Goal: Information Seeking & Learning: Learn about a topic

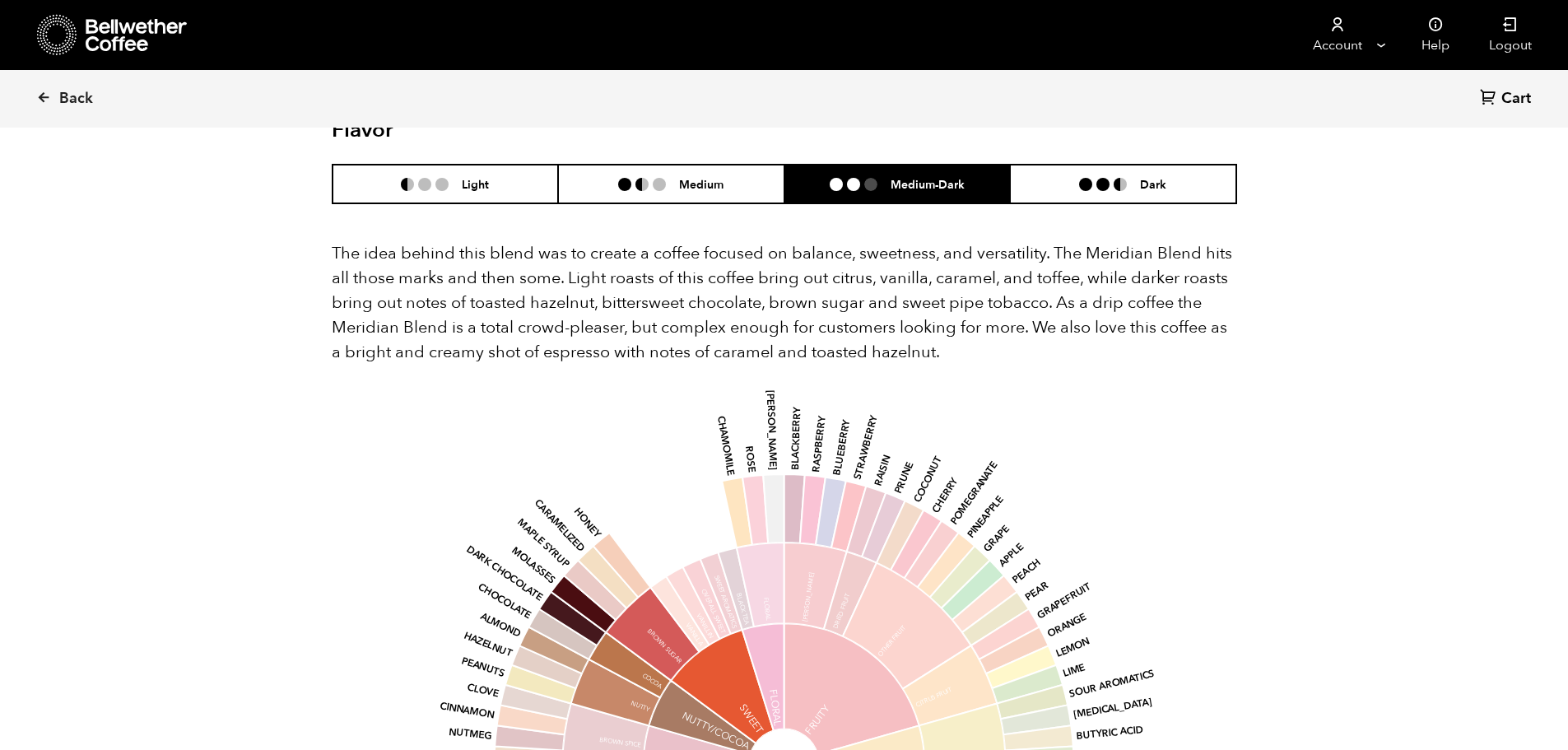
scroll to position [717, 876]
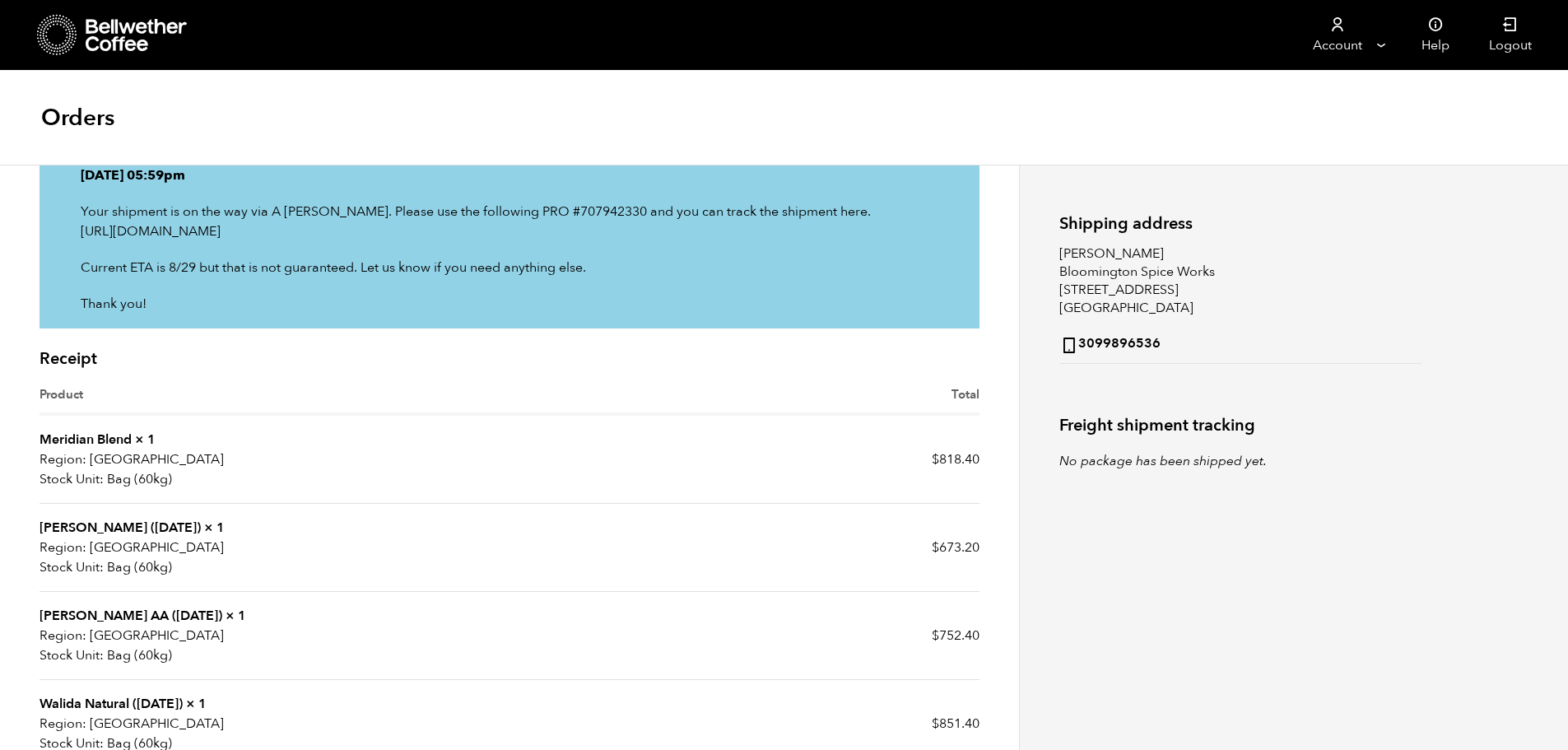
scroll to position [247, 0]
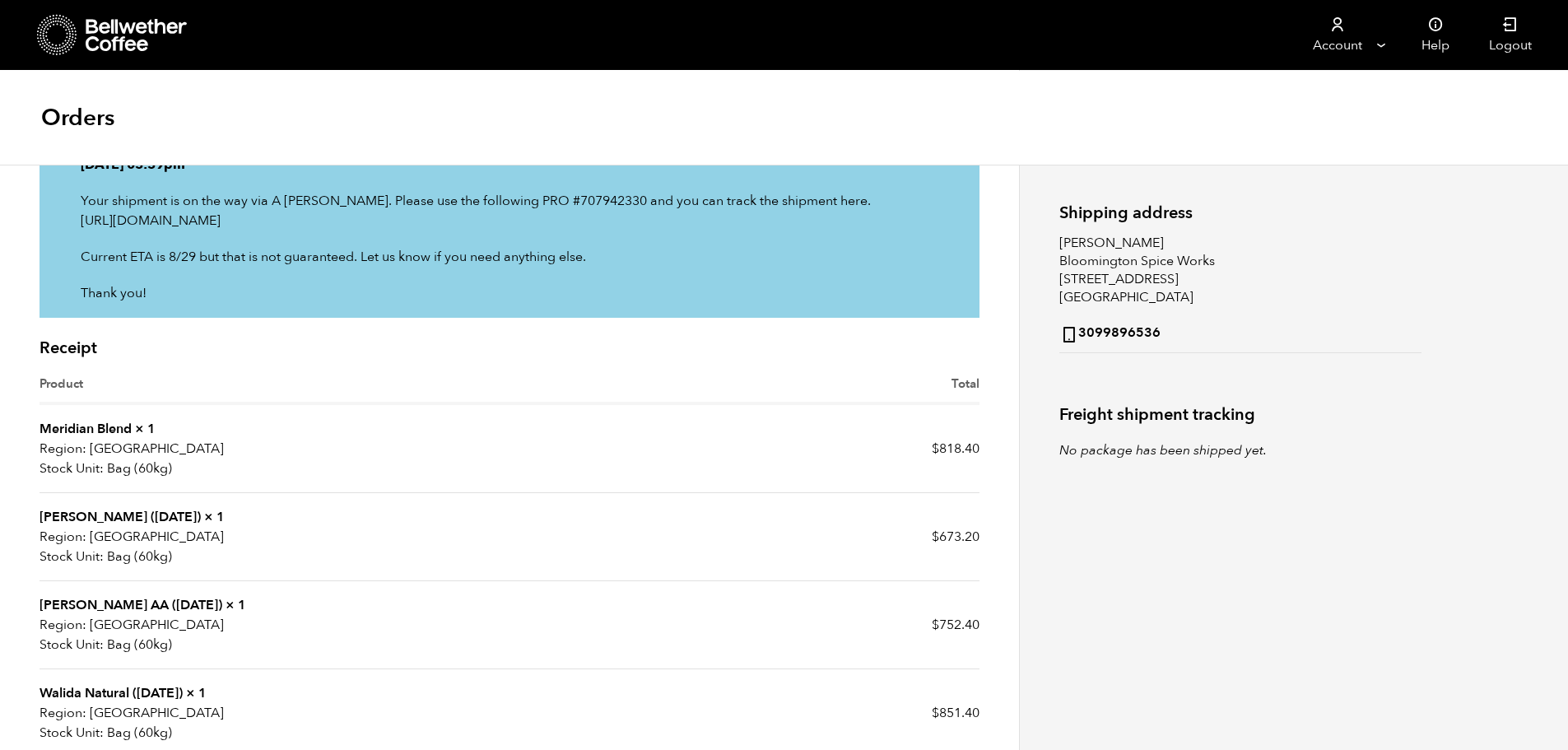
click at [93, 512] on link "[PERSON_NAME] ([DATE])" at bounding box center [120, 517] width 162 height 18
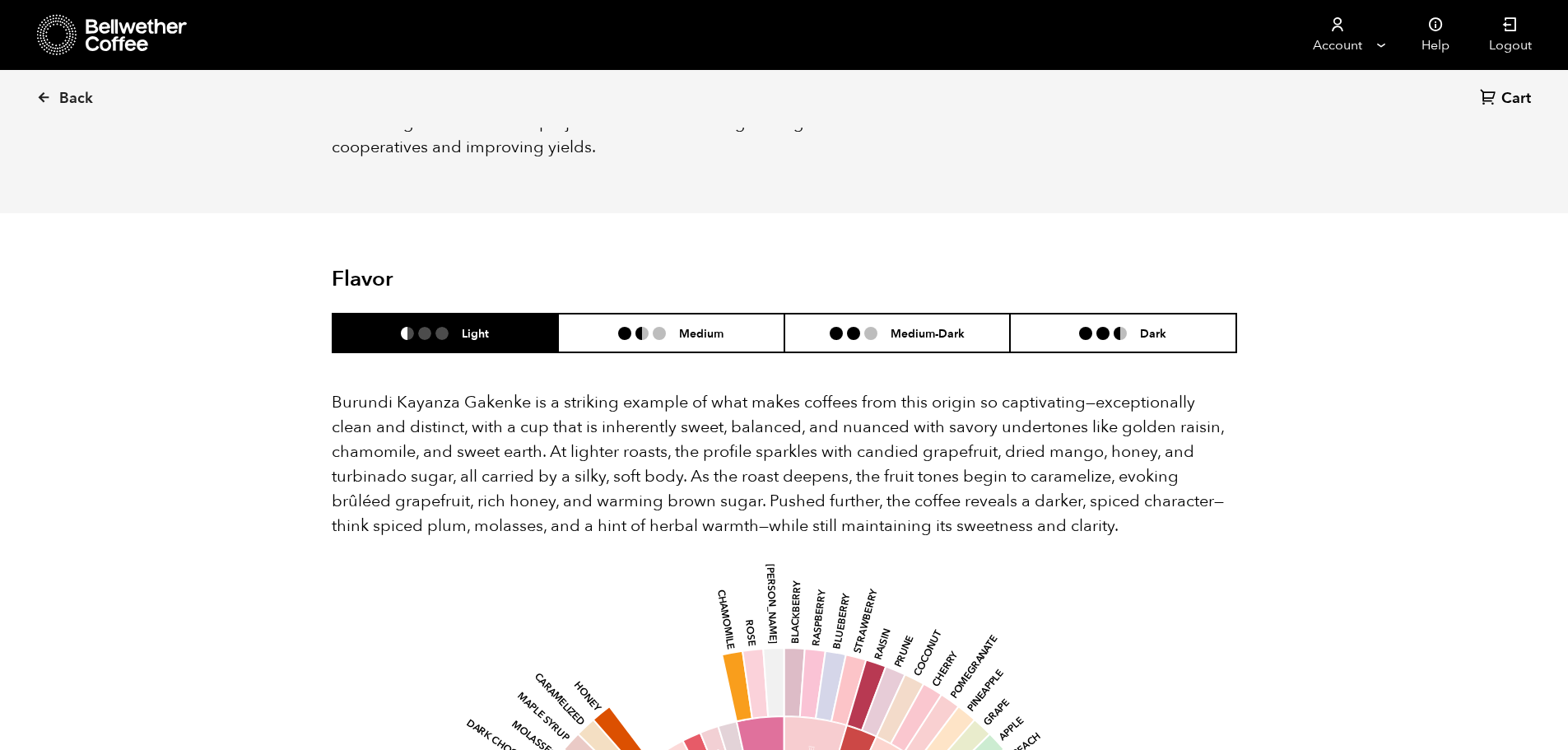
scroll to position [824, 0]
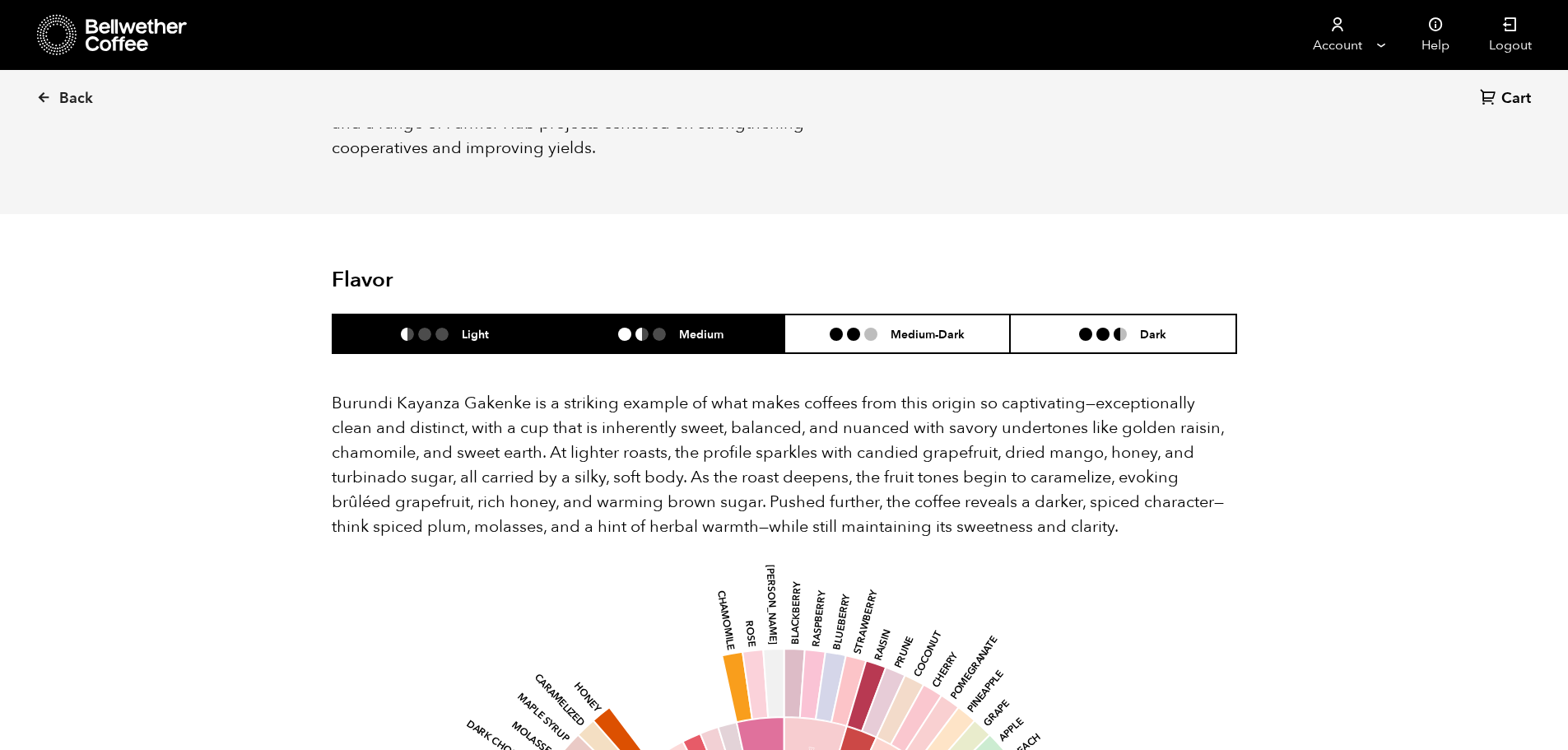
click at [651, 315] on li "Medium" at bounding box center [671, 334] width 227 height 38
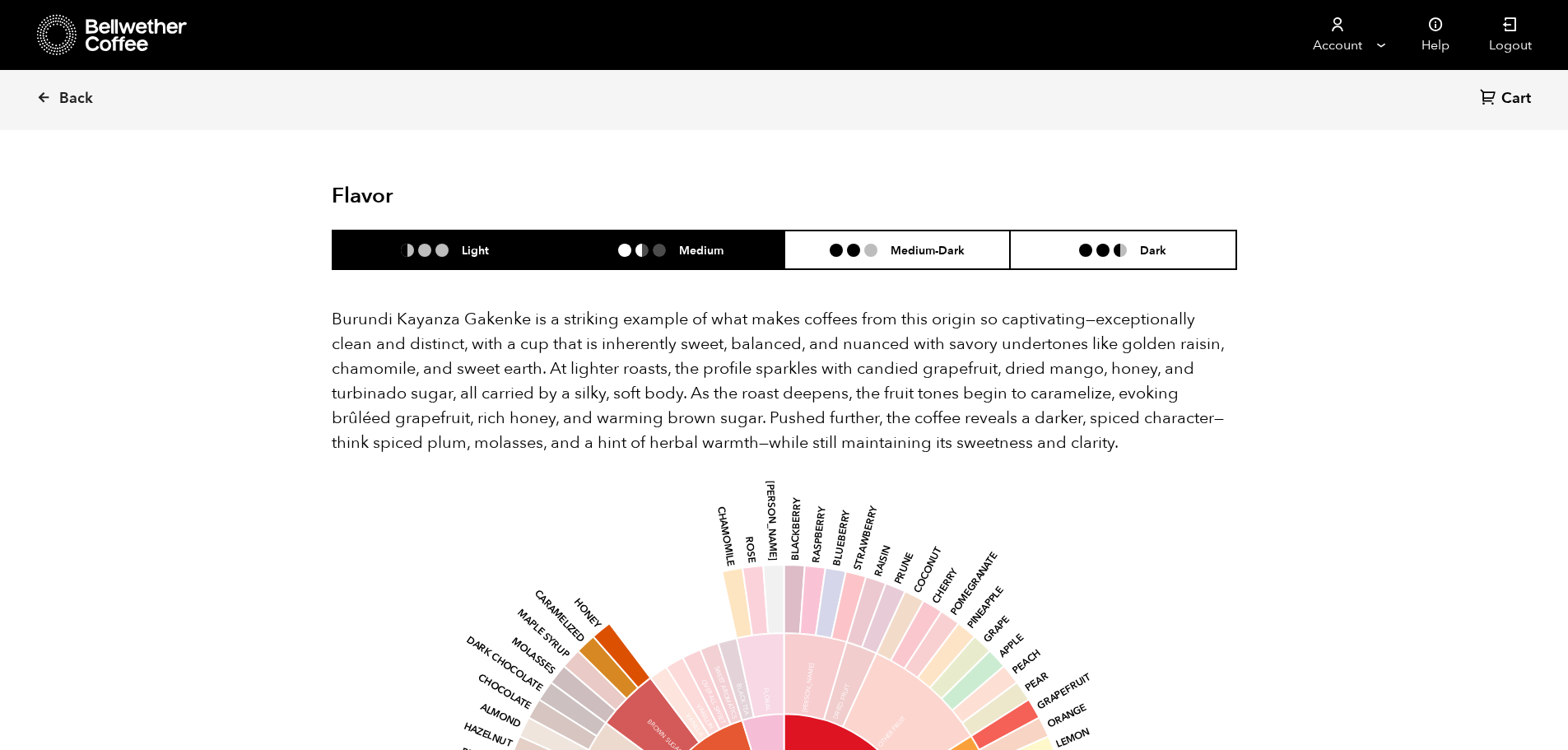
scroll to position [906, 0]
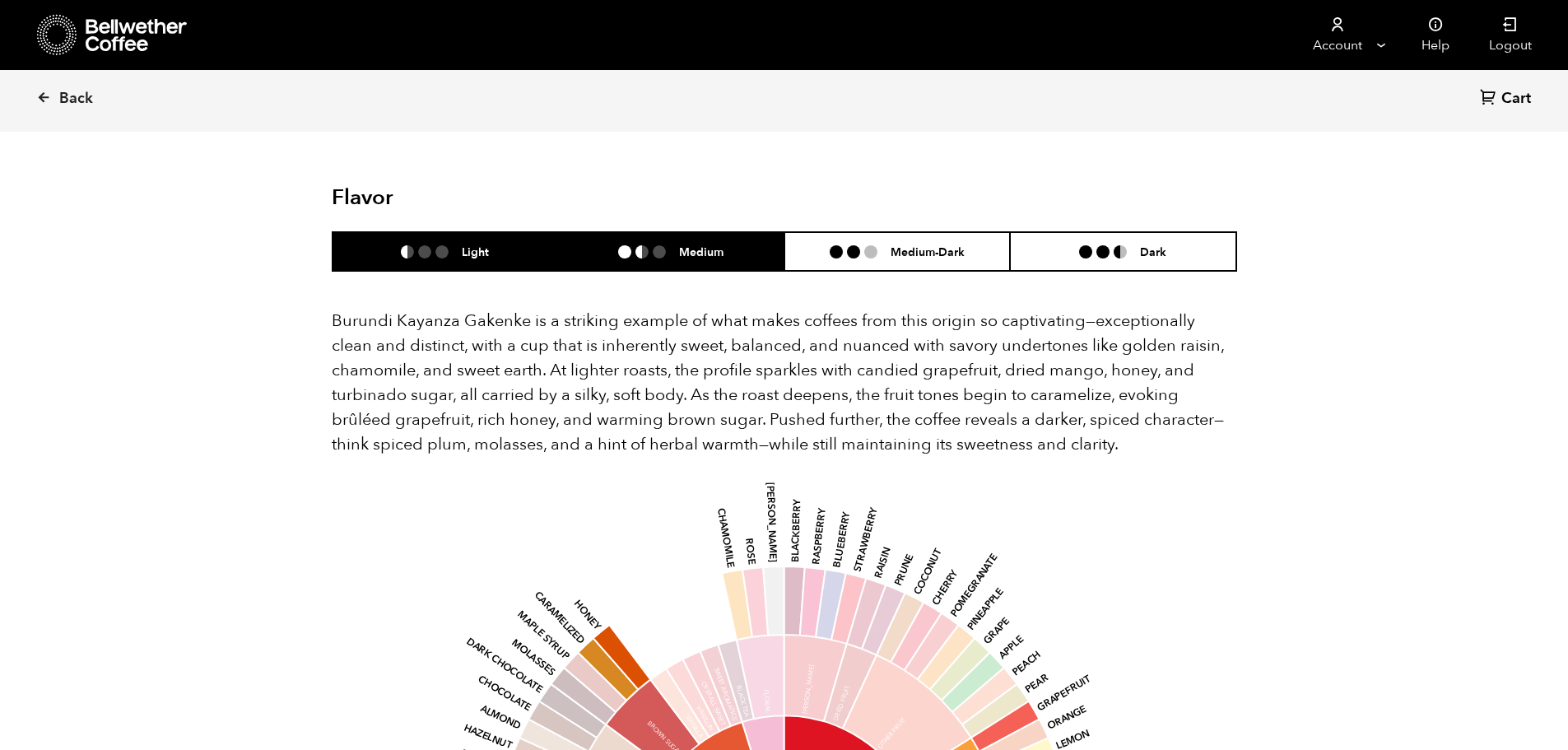
click at [469, 237] on li "Light" at bounding box center [446, 252] width 227 height 38
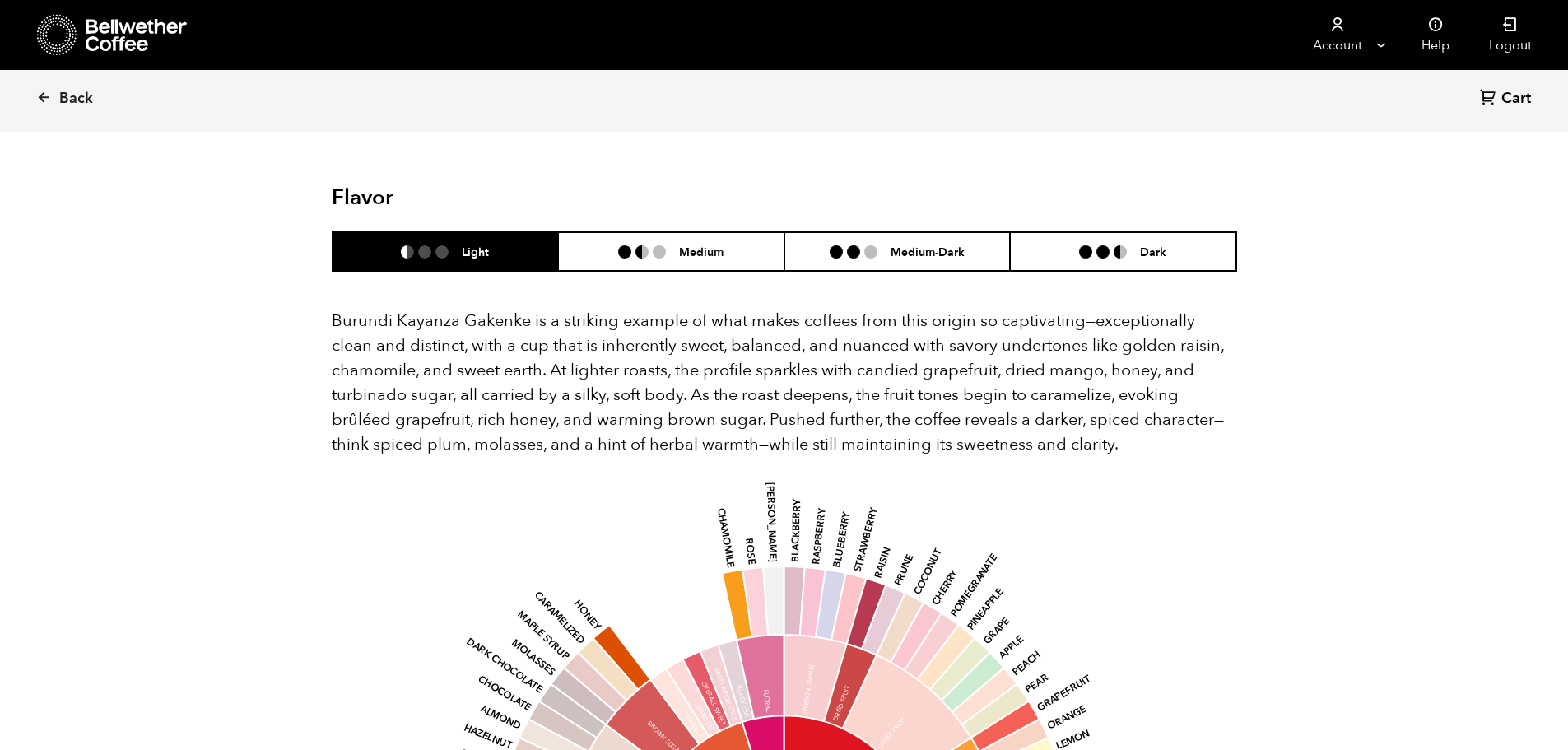
click at [881, 205] on header "Flavor Light Medium Medium-Dark Dark" at bounding box center [784, 229] width 906 height 86
click at [878, 232] on li "Medium-Dark" at bounding box center [897, 252] width 227 height 38
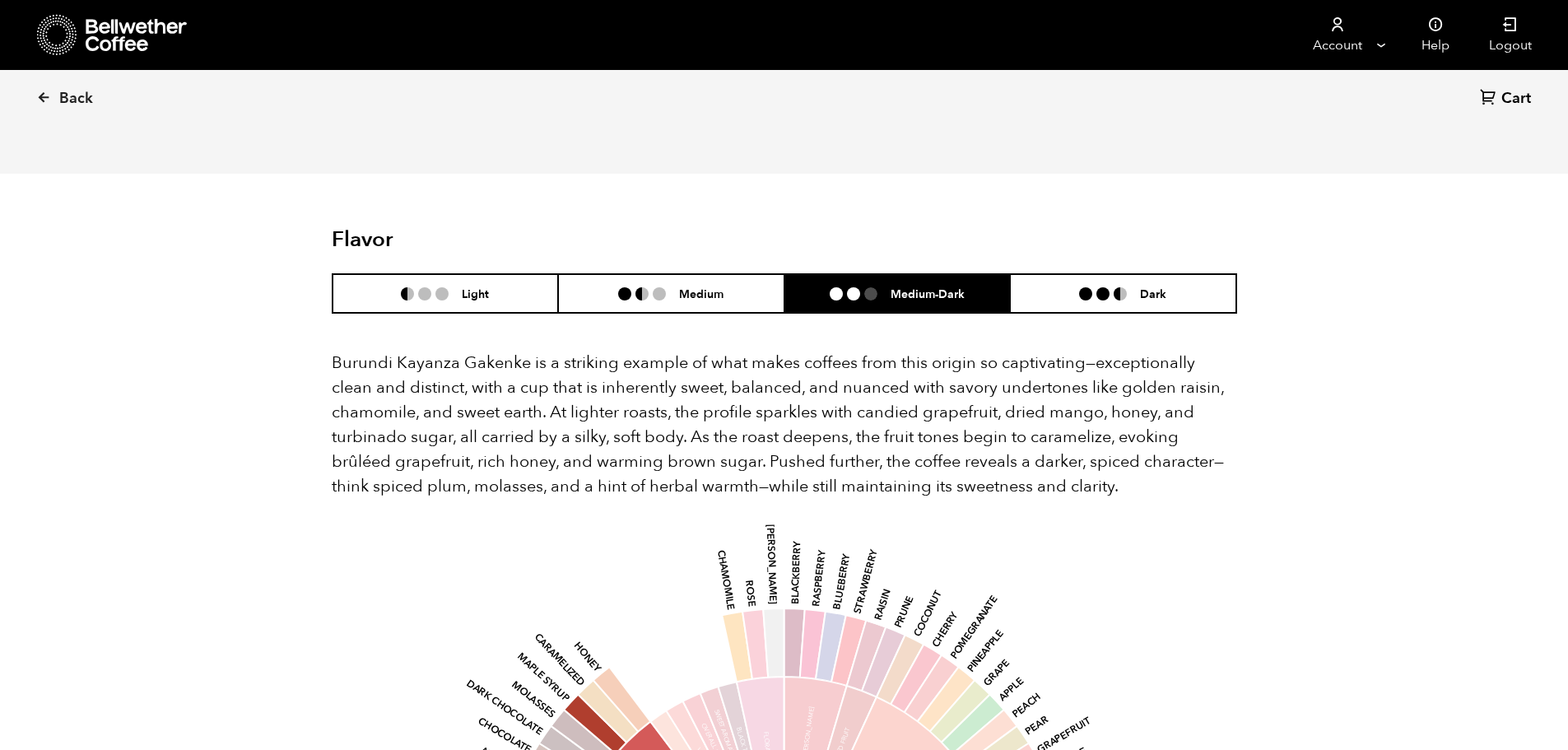
scroll to position [824, 0]
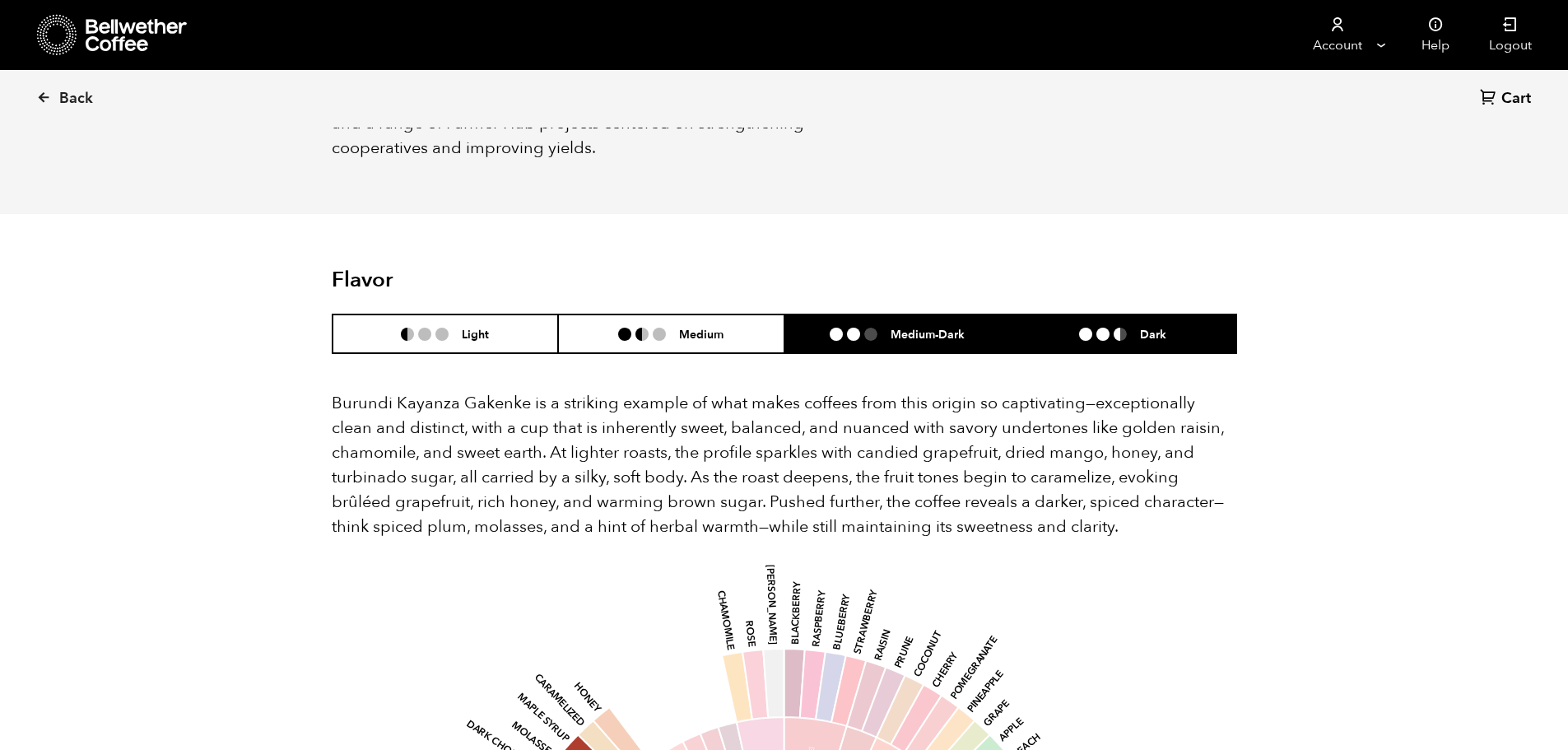
click at [1137, 327] on ul at bounding box center [1110, 334] width 61 height 13
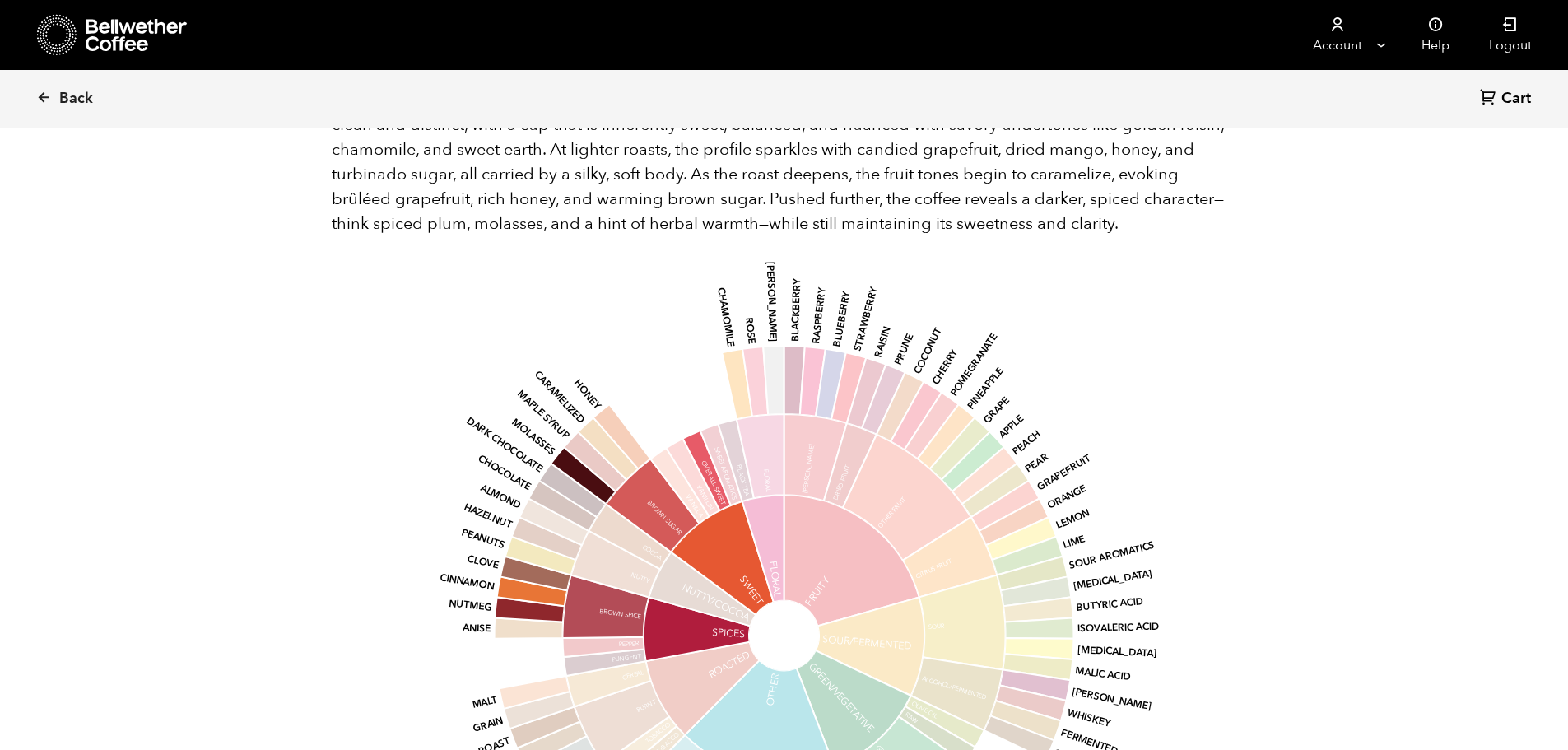
scroll to position [1235, 0]
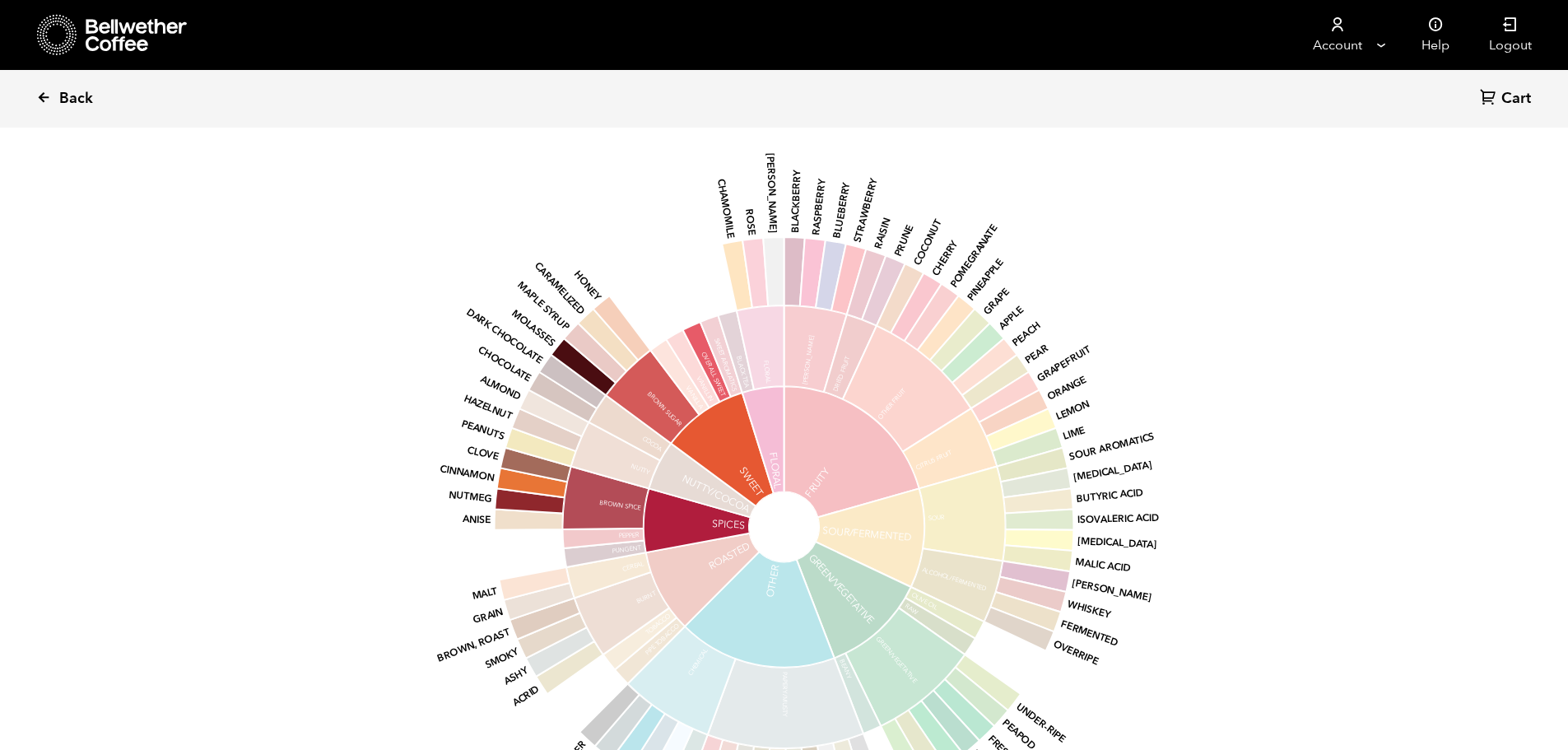
click at [50, 108] on link "Back" at bounding box center [87, 99] width 102 height 56
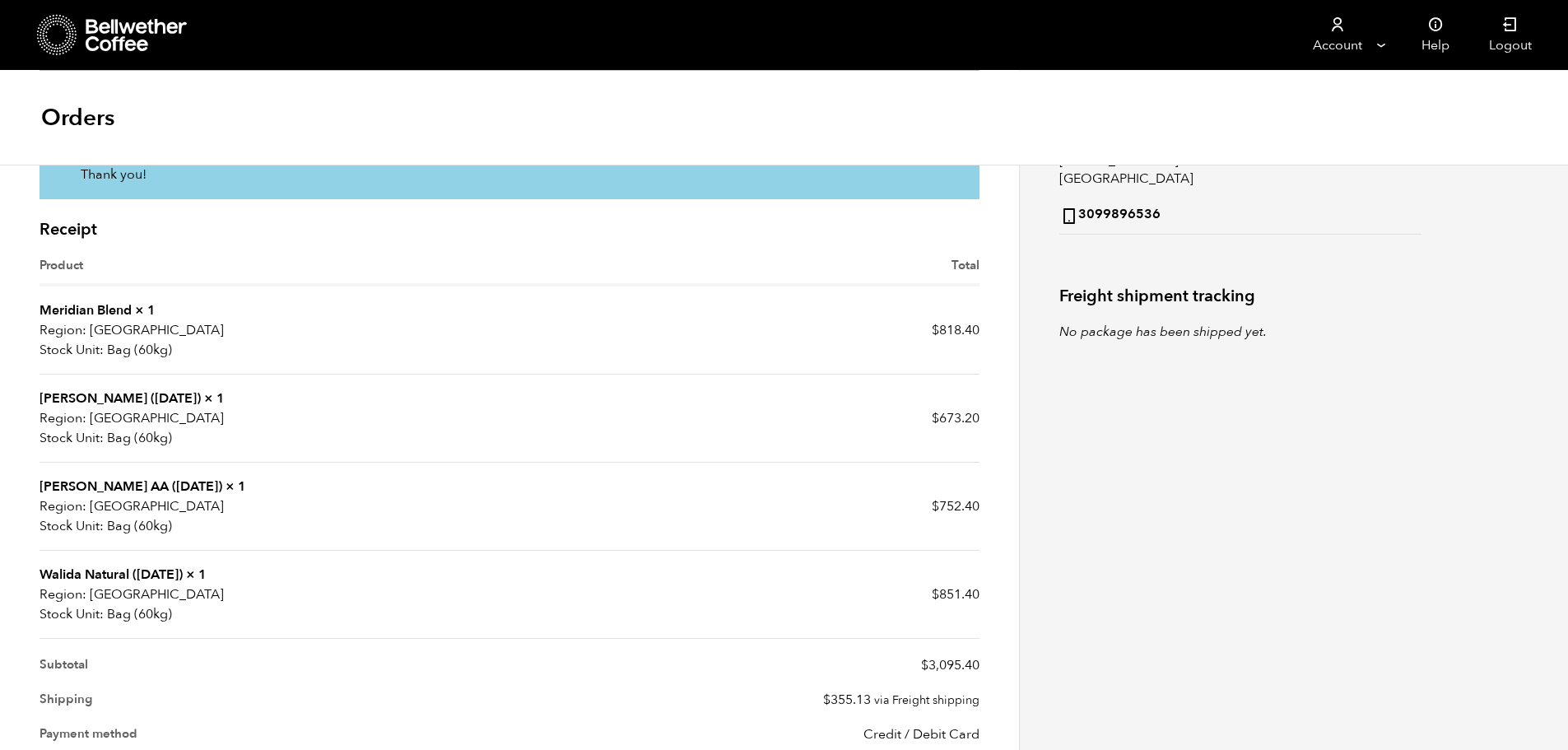
scroll to position [411, 0]
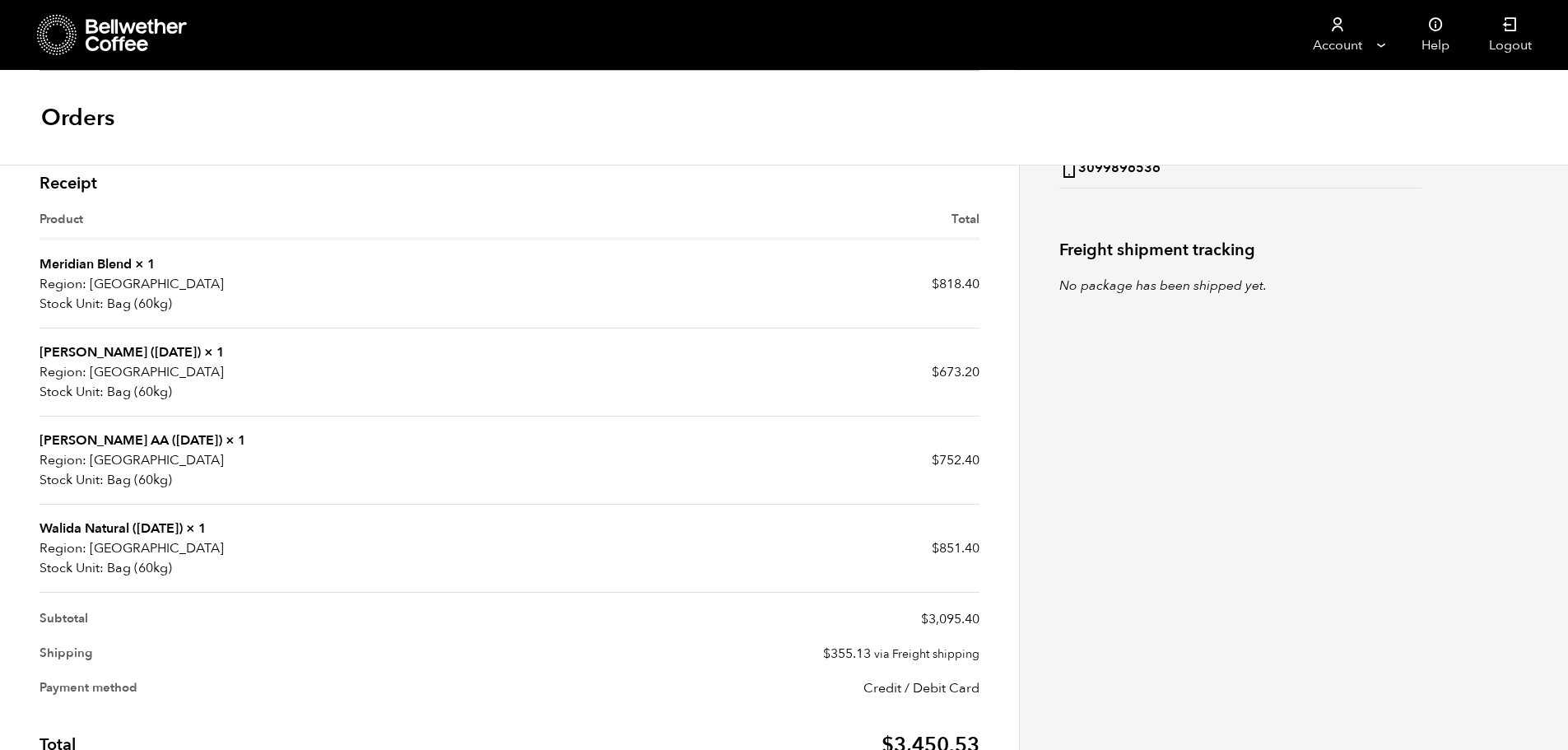
click at [101, 446] on link "[PERSON_NAME] AA ([DATE])" at bounding box center [130, 440] width 183 height 18
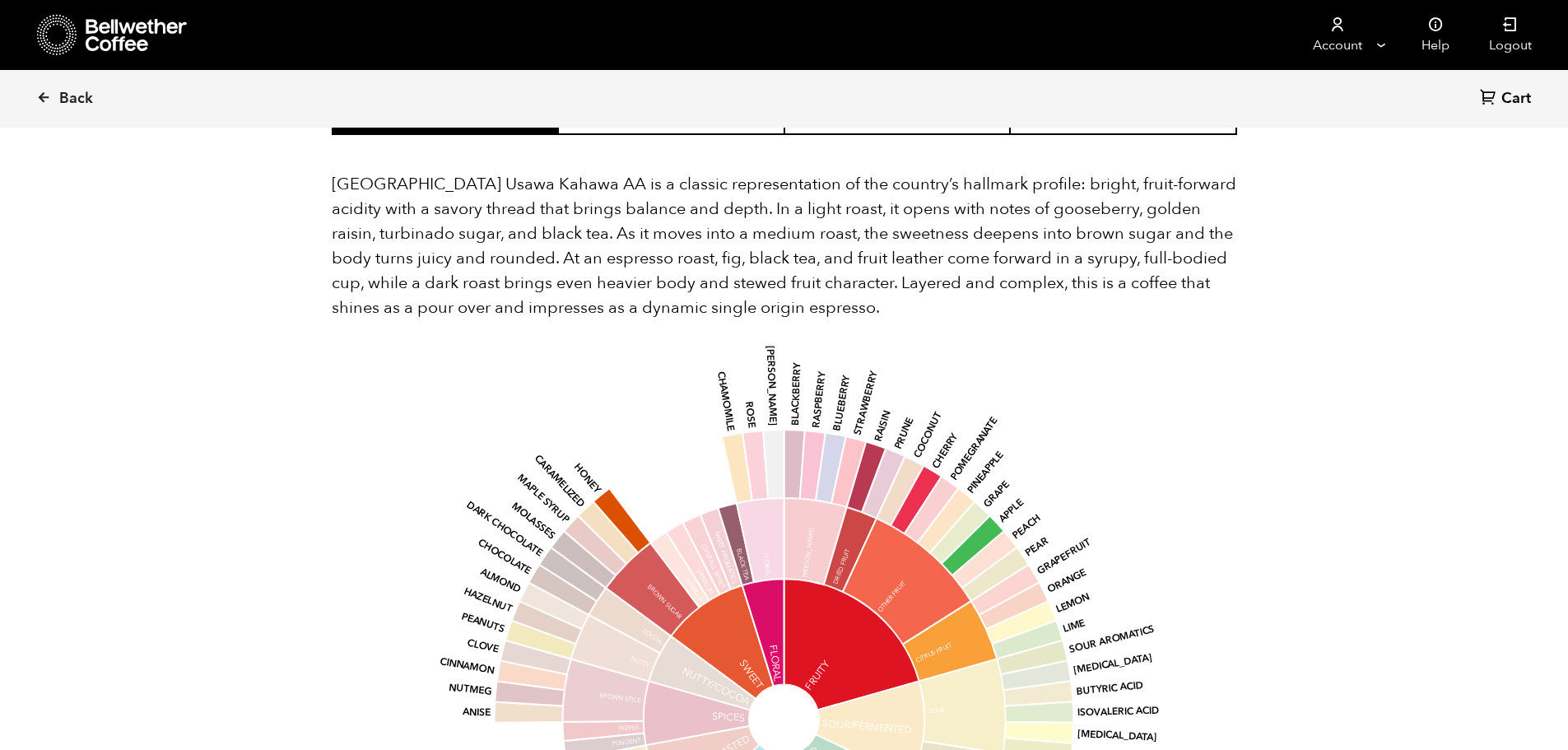
scroll to position [1070, 0]
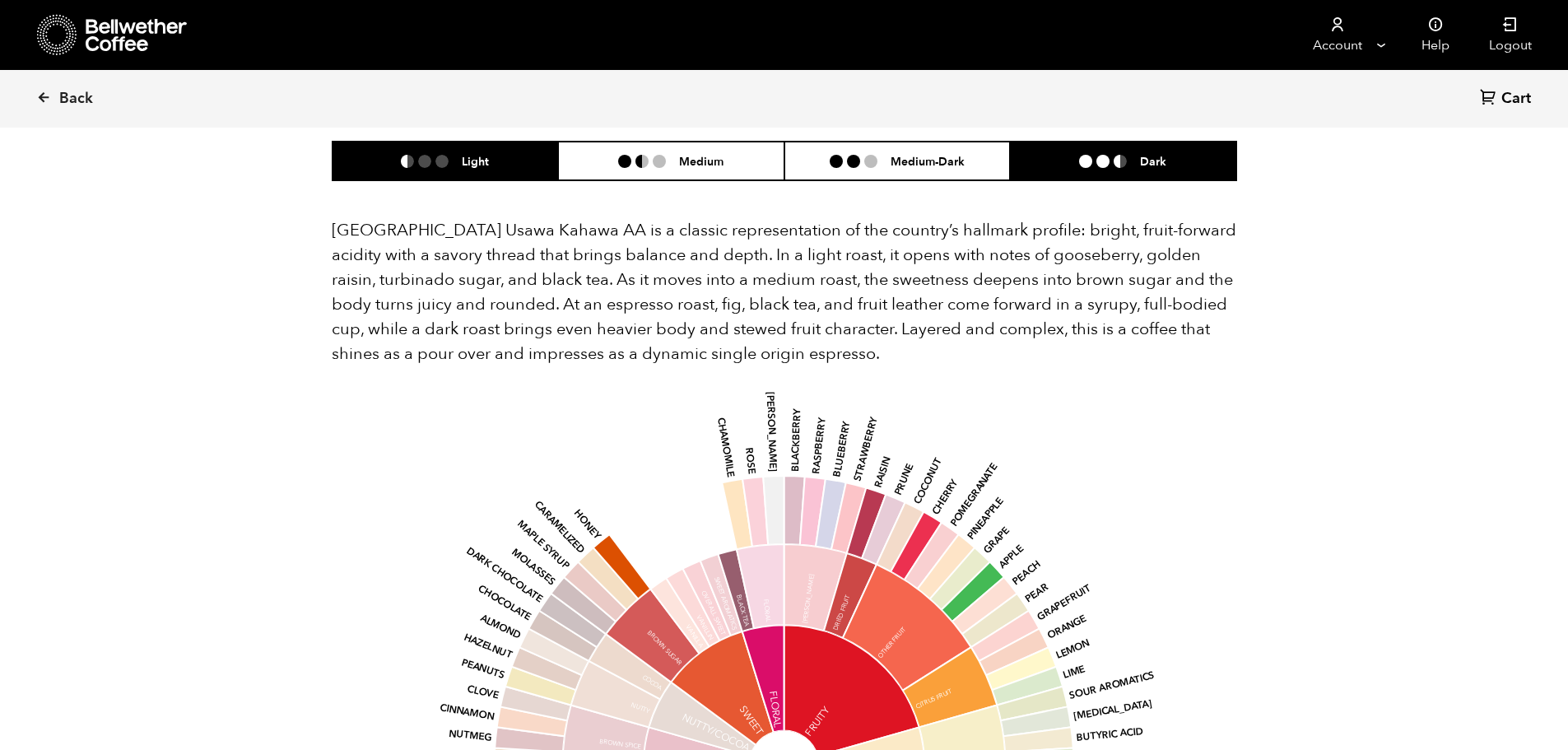
click at [1191, 154] on li "Dark" at bounding box center [1123, 161] width 227 height 38
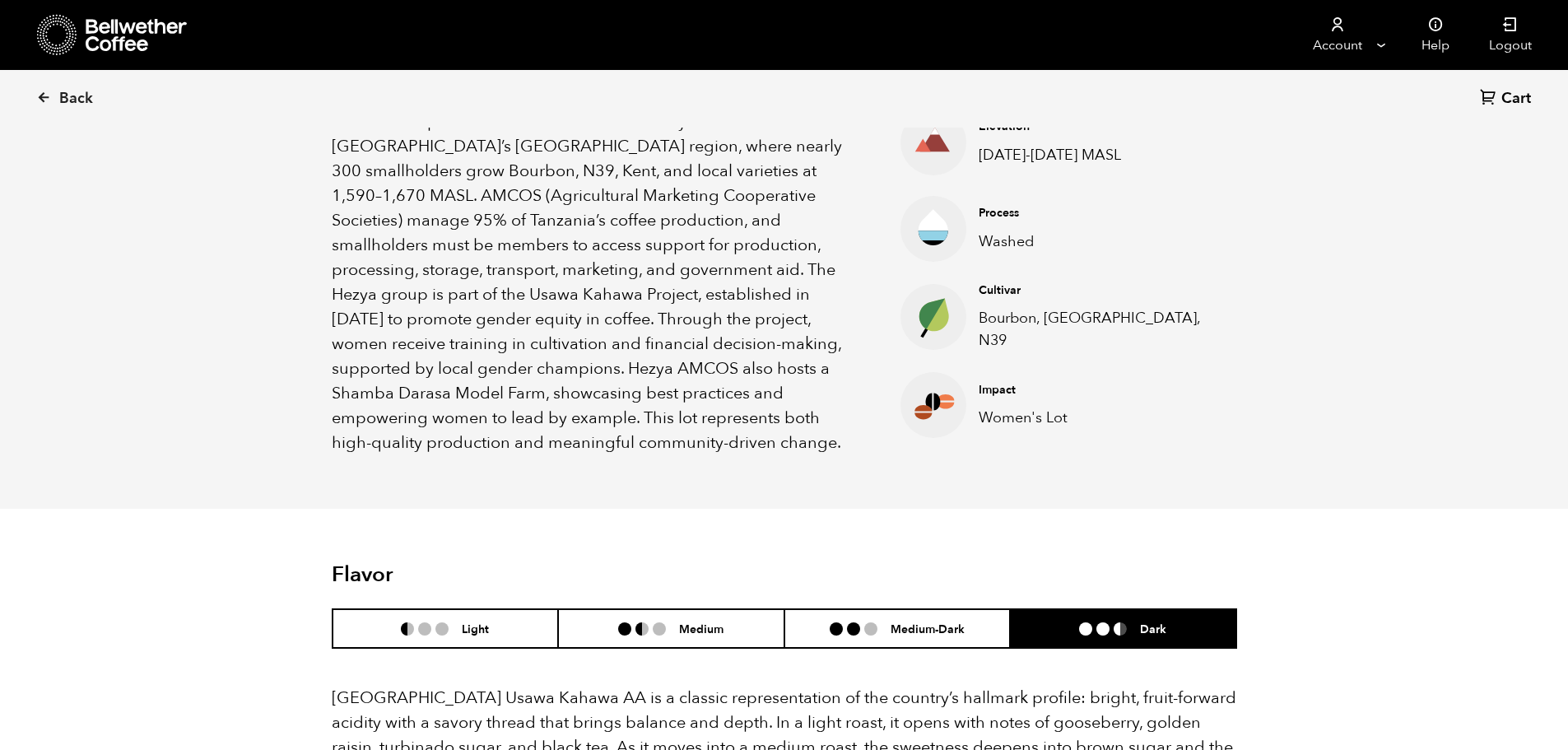
scroll to position [411, 0]
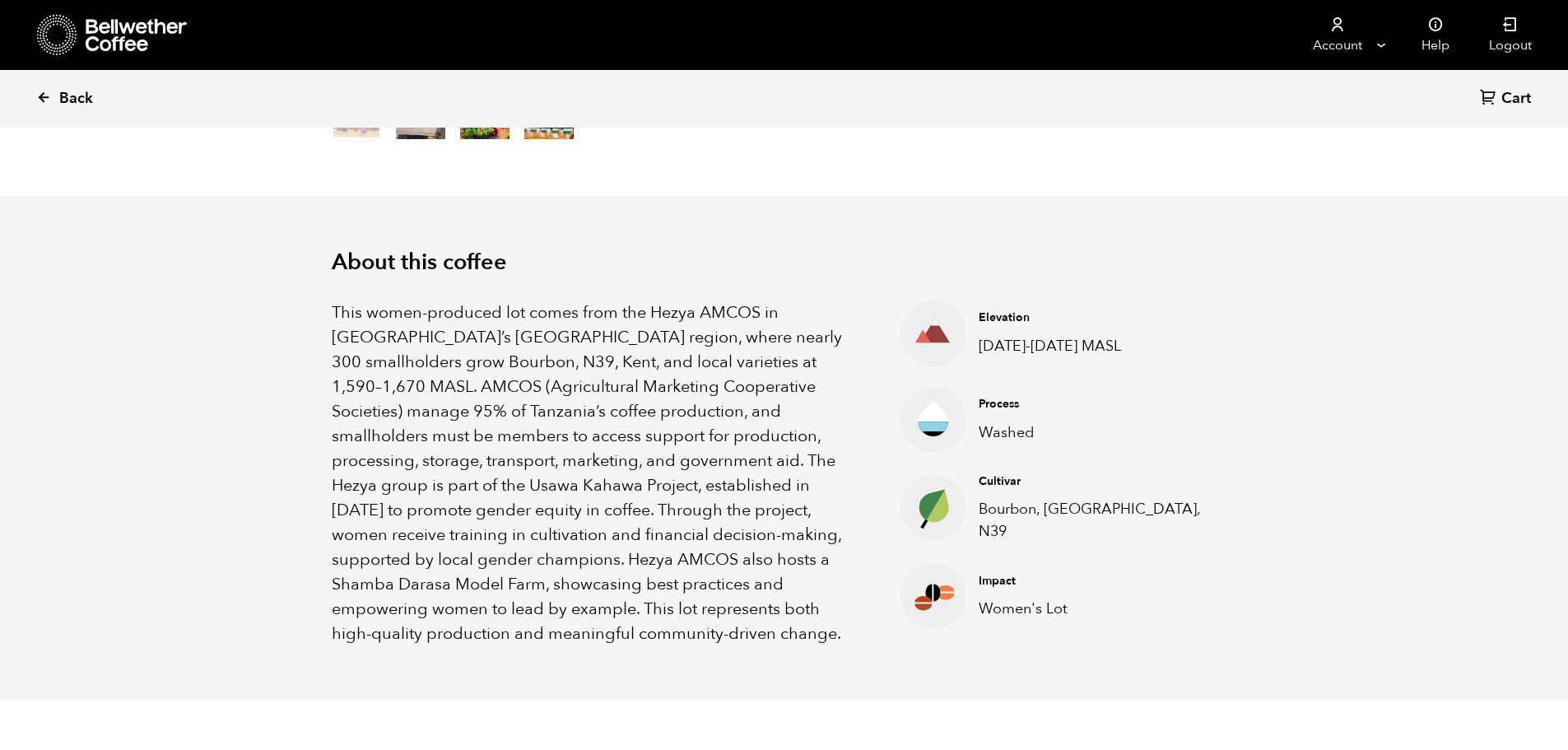
click at [58, 103] on link "Back" at bounding box center [87, 99] width 102 height 56
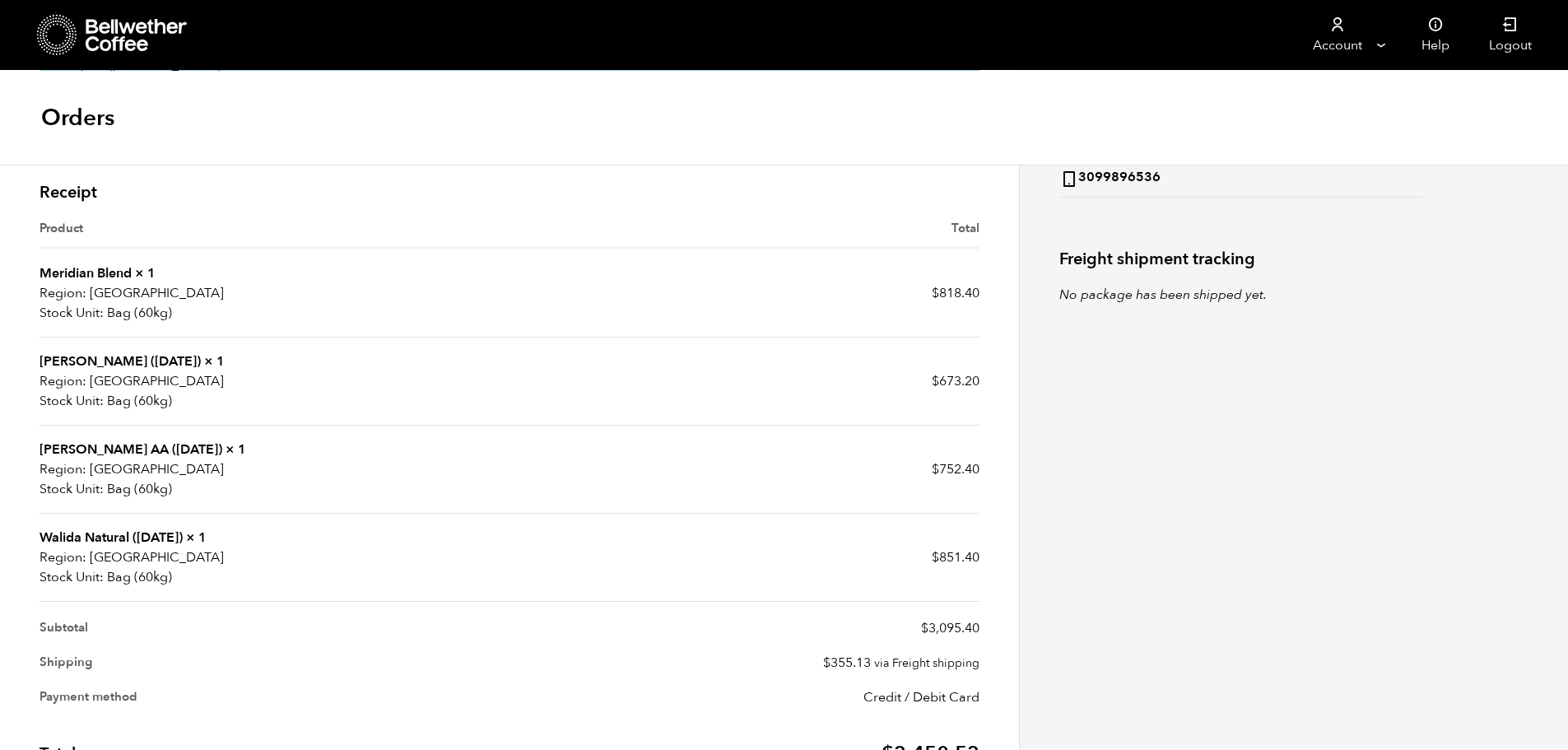
scroll to position [411, 0]
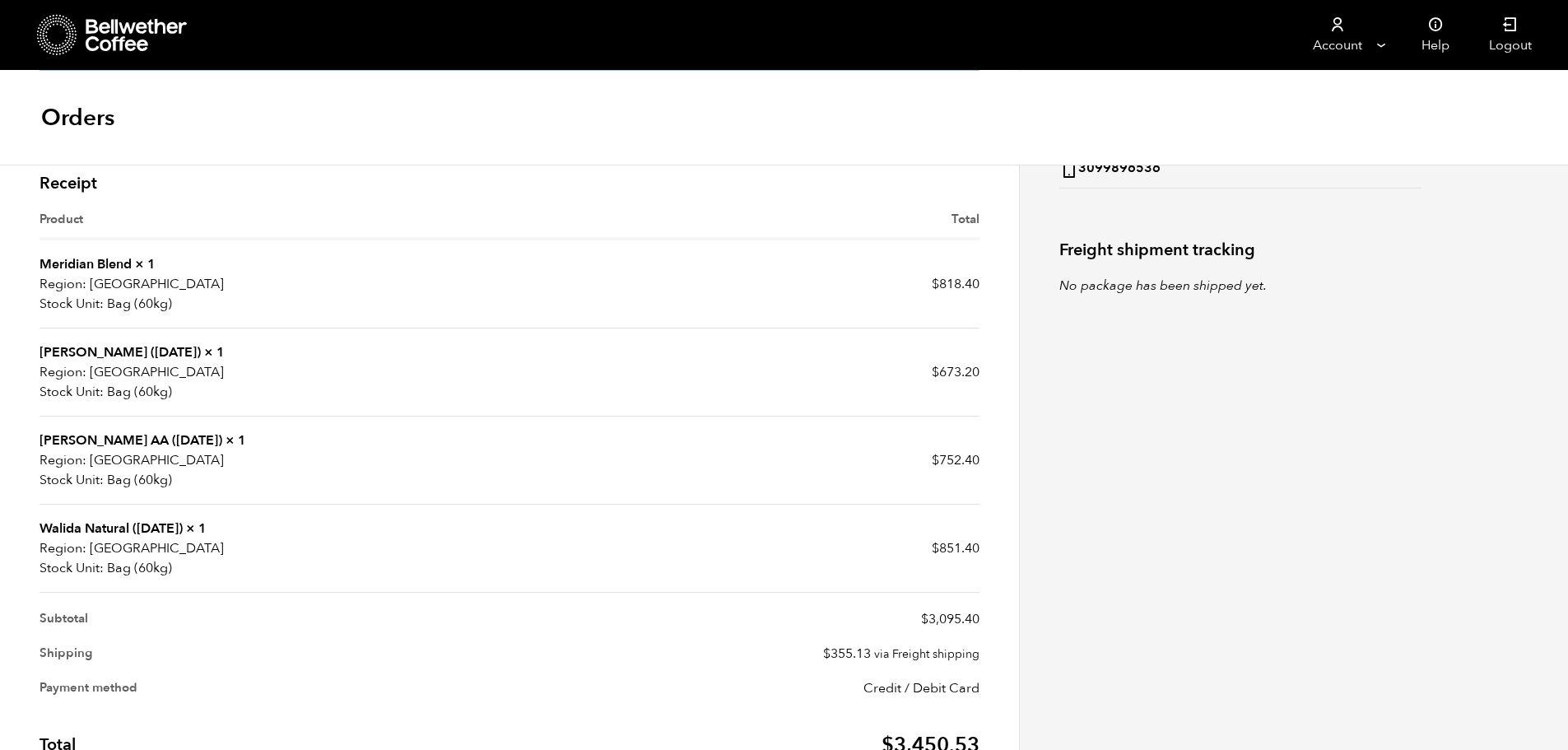
click at [141, 523] on link "Walida Natural ([DATE])" at bounding box center [111, 528] width 144 height 18
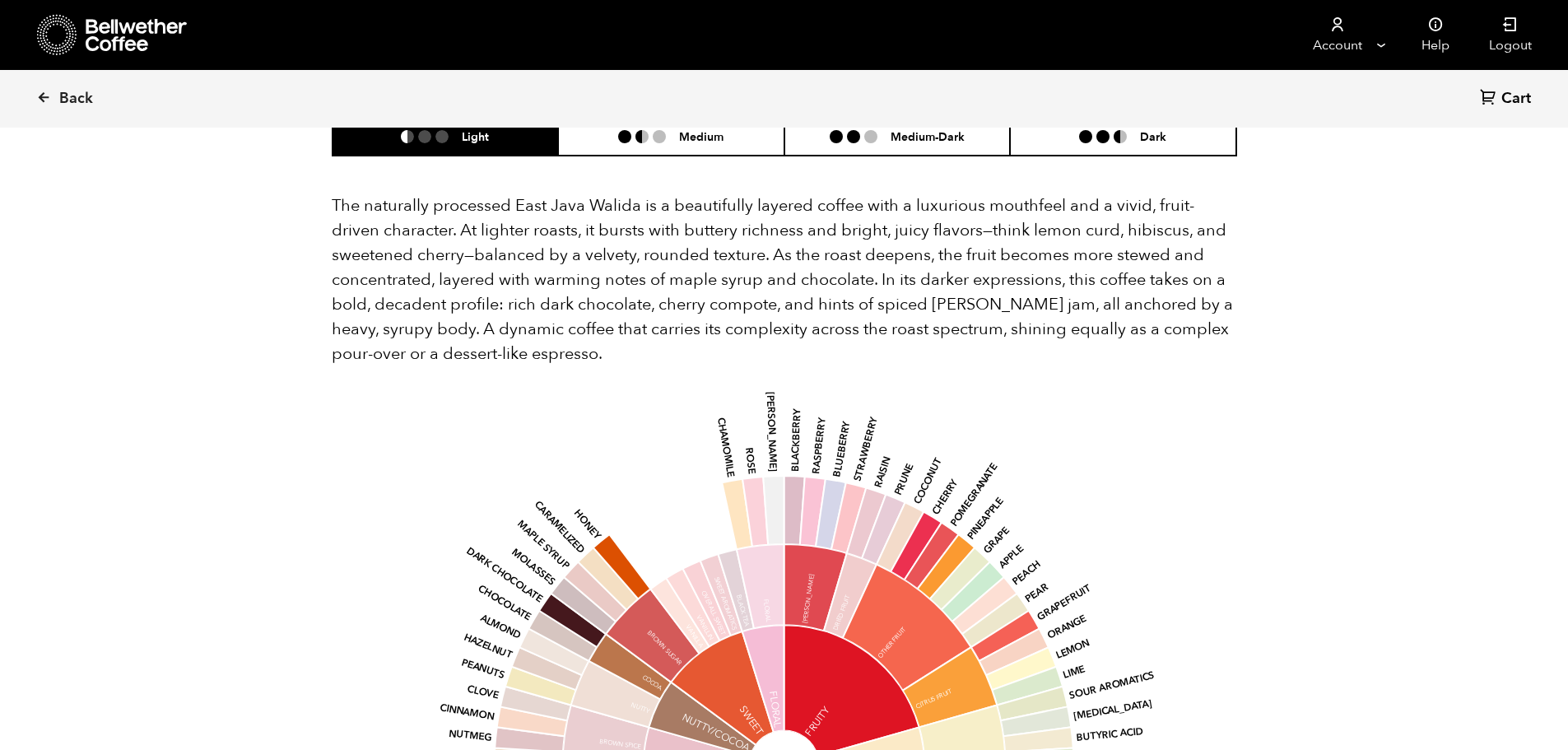
scroll to position [988, 0]
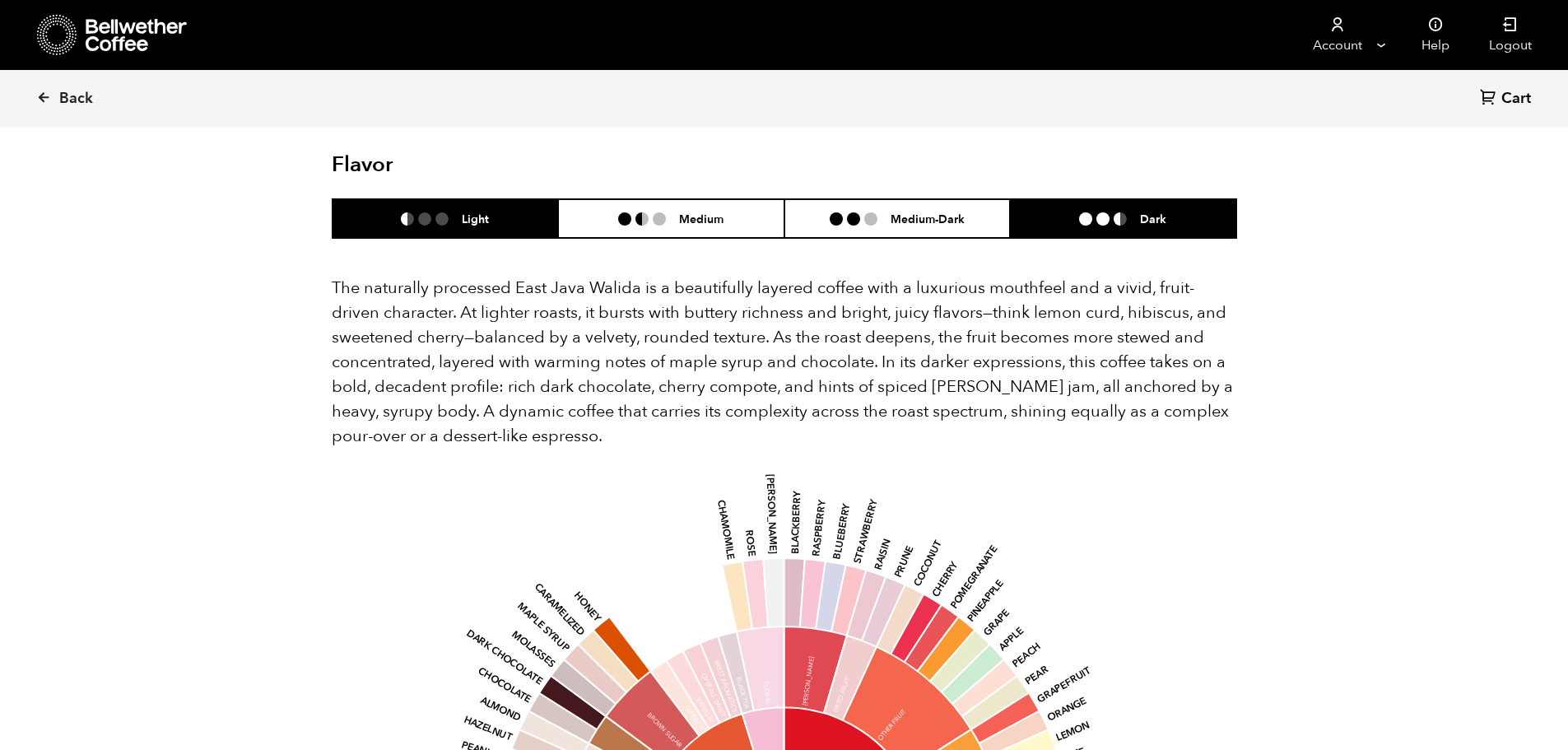
click at [1145, 211] on h6 "Dark" at bounding box center [1154, 218] width 27 height 14
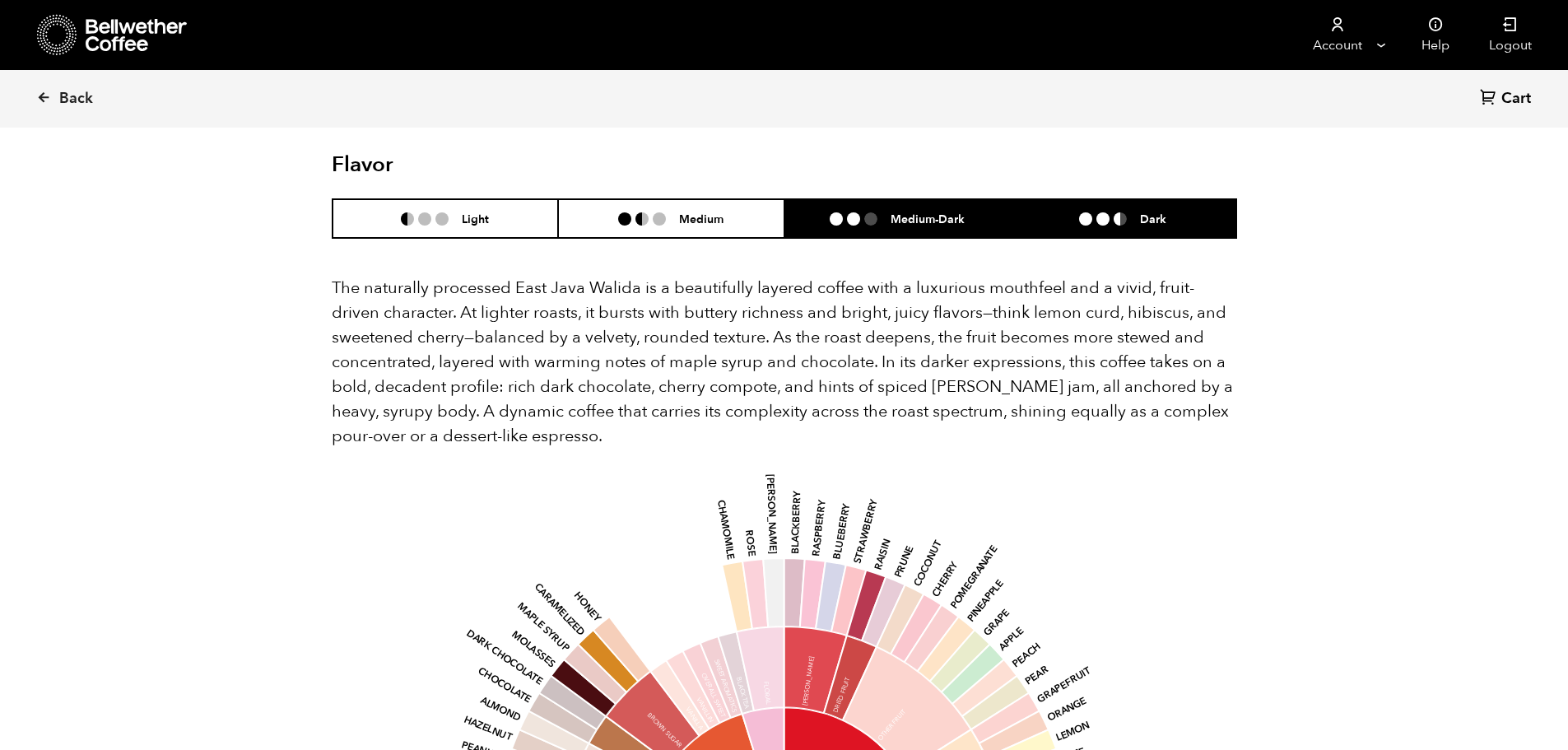
click at [888, 212] on ul at bounding box center [860, 219] width 61 height 13
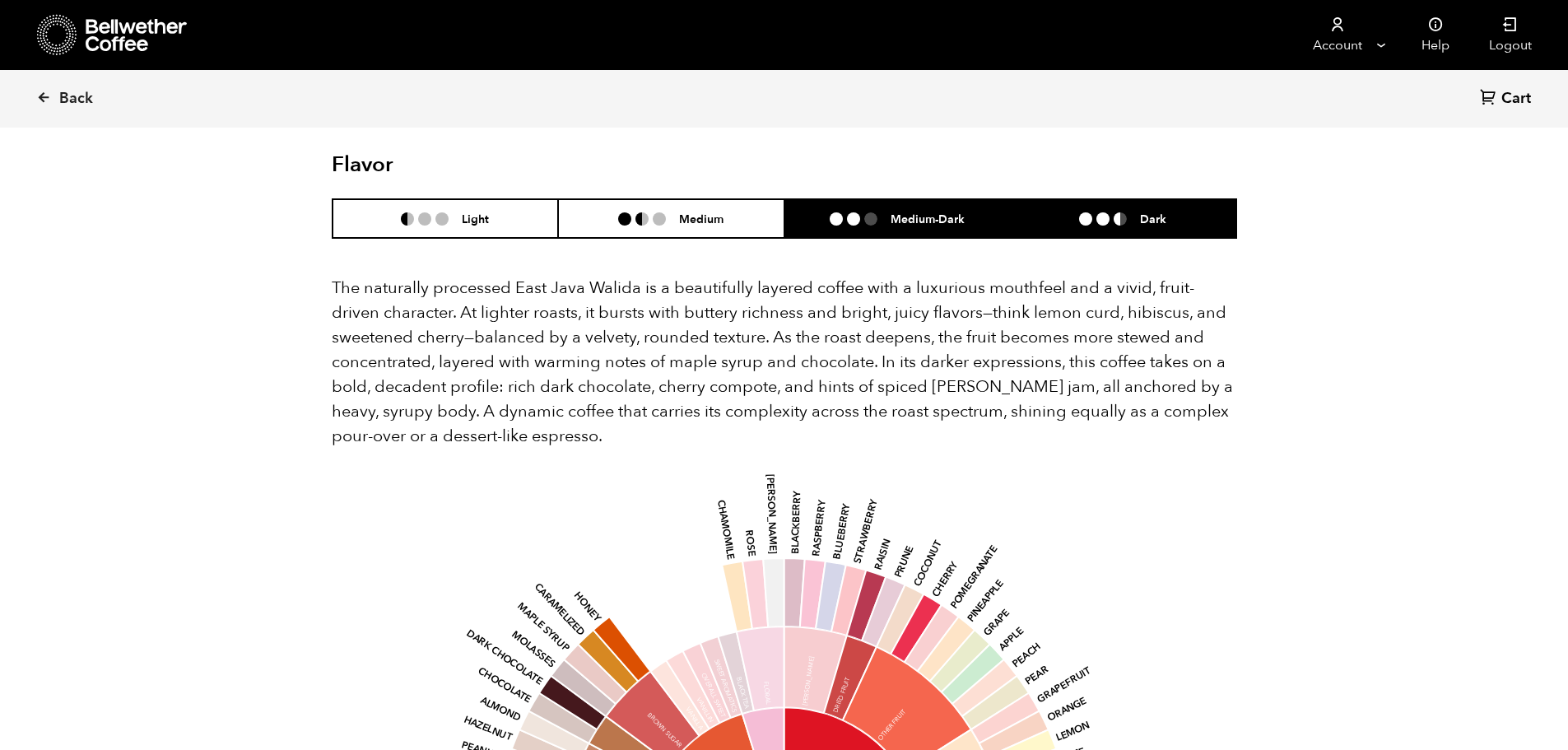
click at [1105, 199] on li "Dark" at bounding box center [1123, 218] width 227 height 38
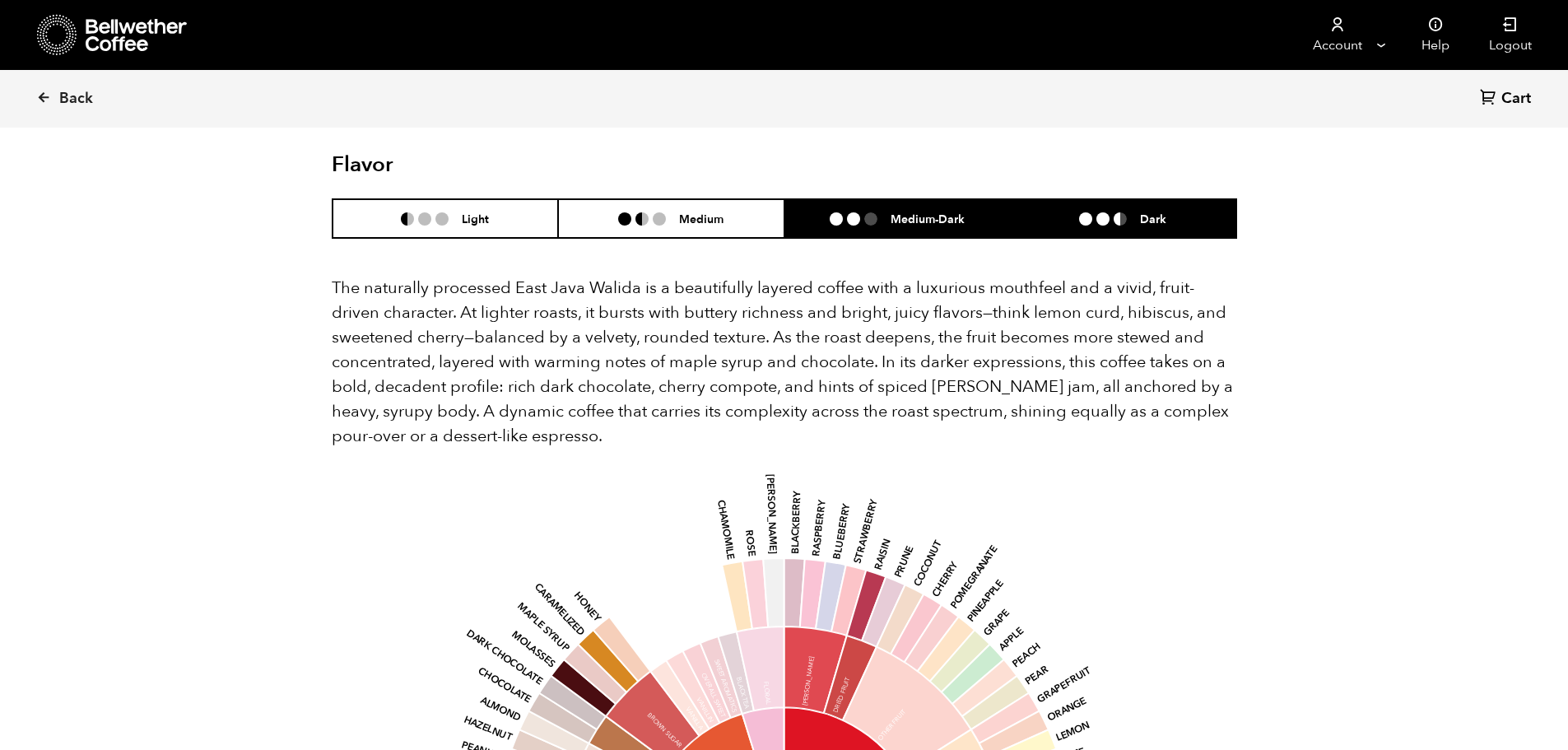
click at [904, 203] on li "Medium-Dark" at bounding box center [897, 218] width 227 height 38
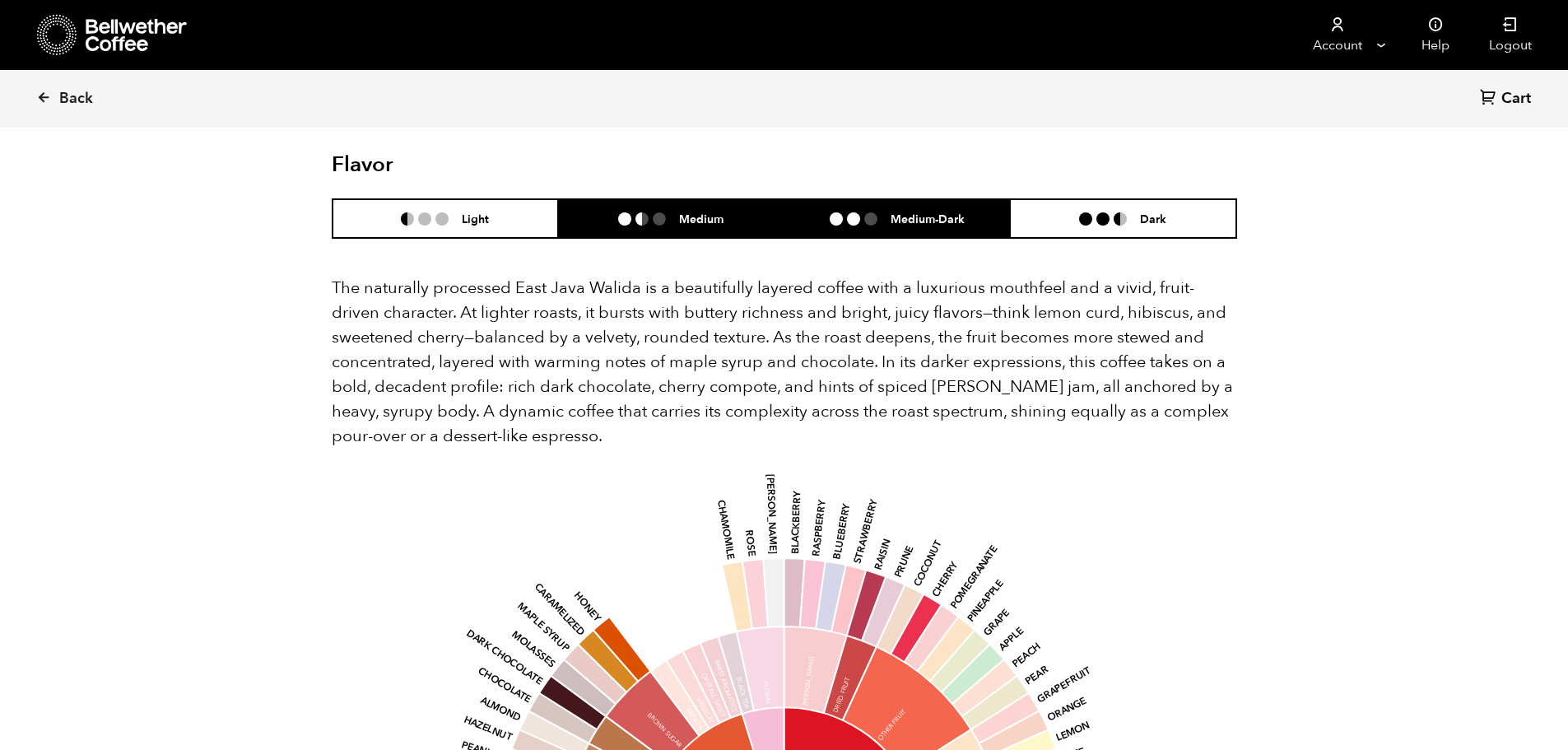
click at [698, 206] on li "Medium" at bounding box center [671, 218] width 227 height 38
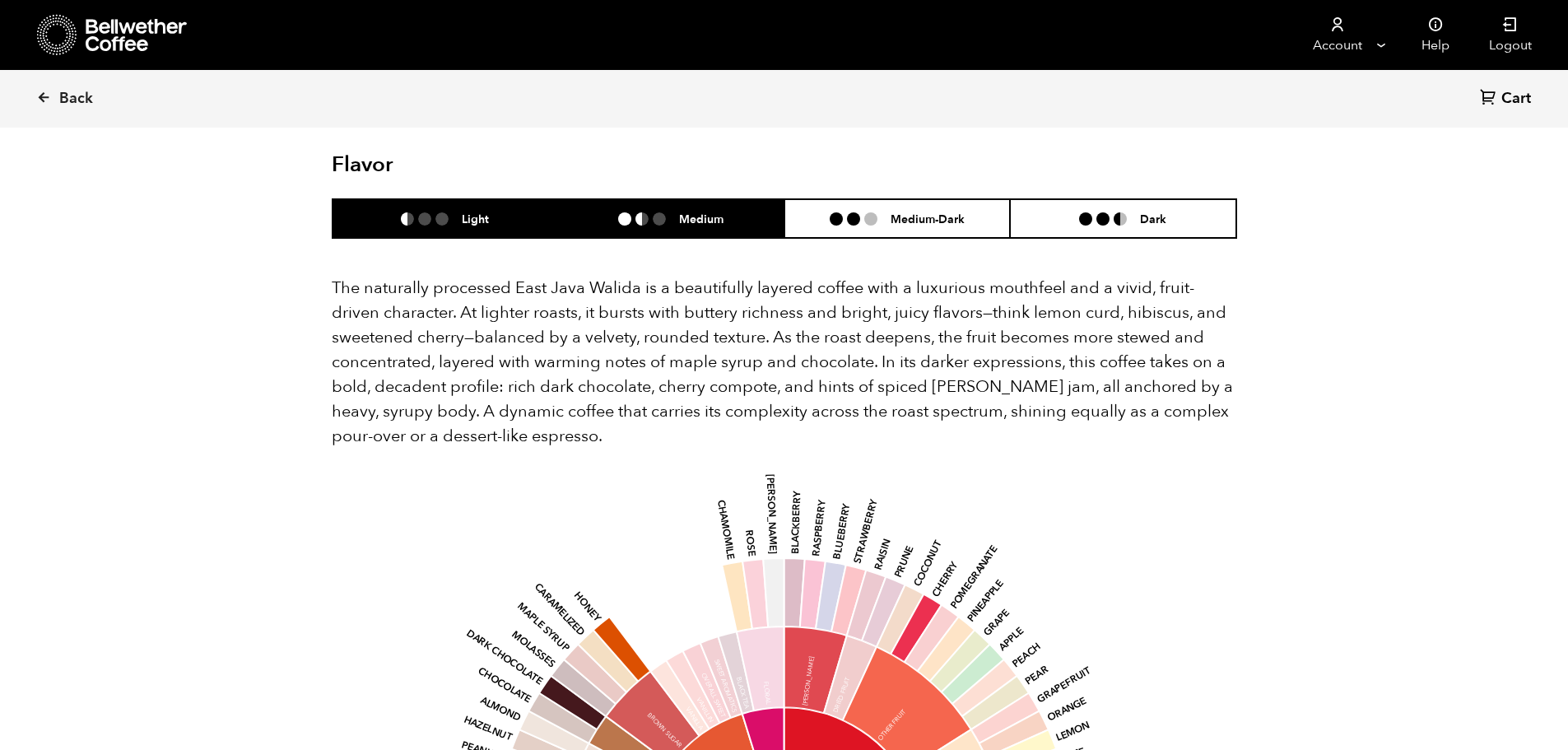
click at [485, 211] on h6 "Light" at bounding box center [475, 218] width 27 height 14
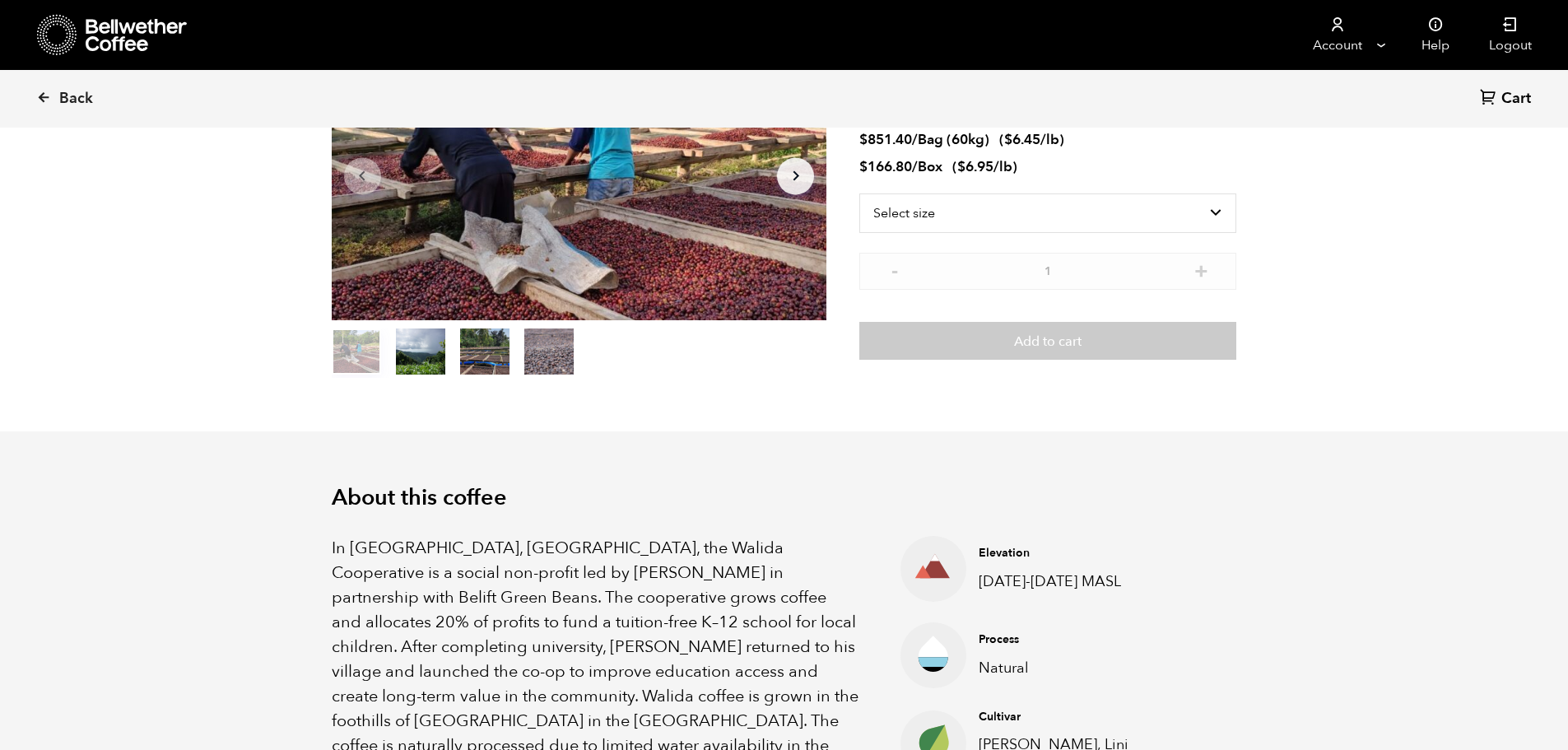
scroll to position [0, 0]
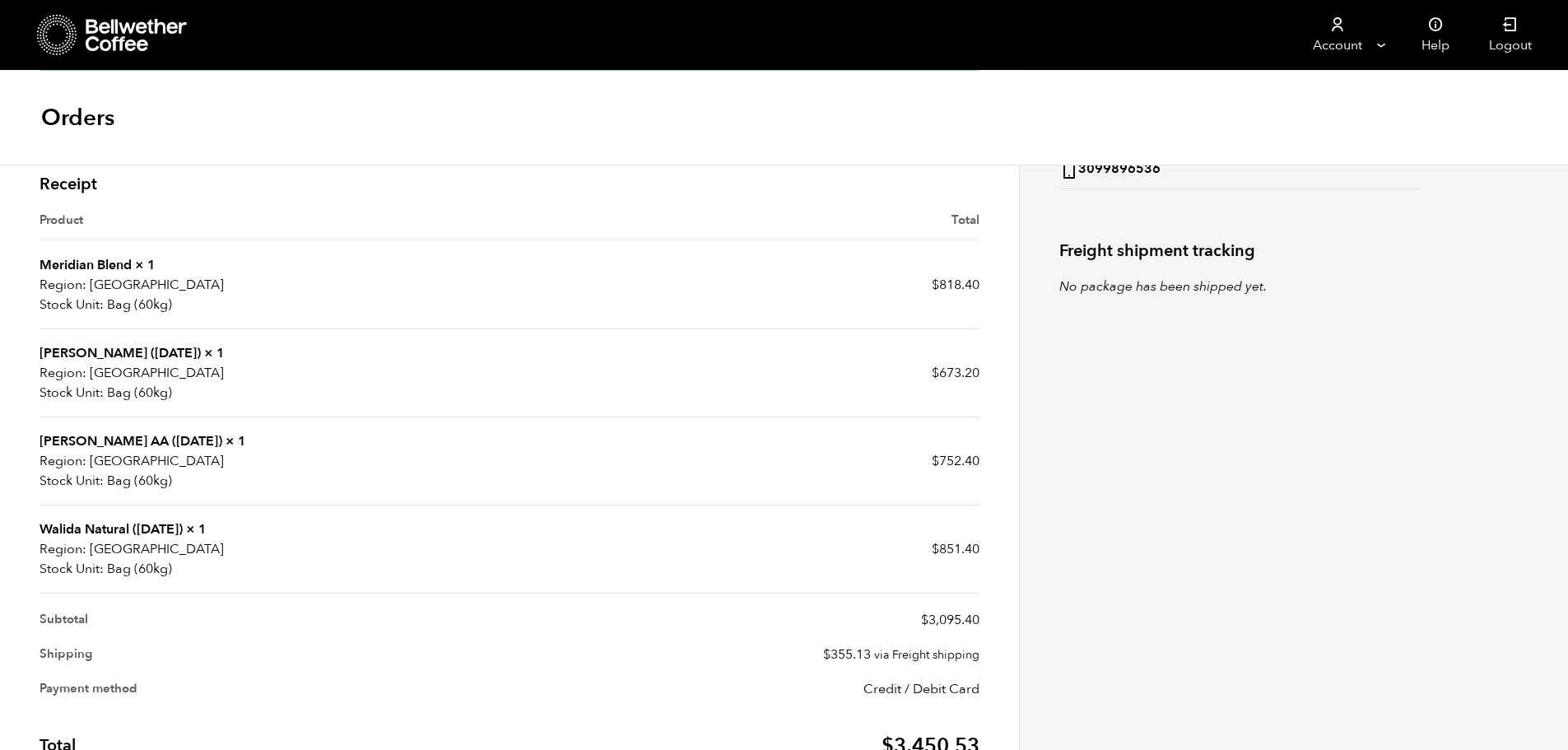
scroll to position [411, 0]
click at [96, 440] on link "[PERSON_NAME] AA ([DATE])" at bounding box center [130, 440] width 183 height 18
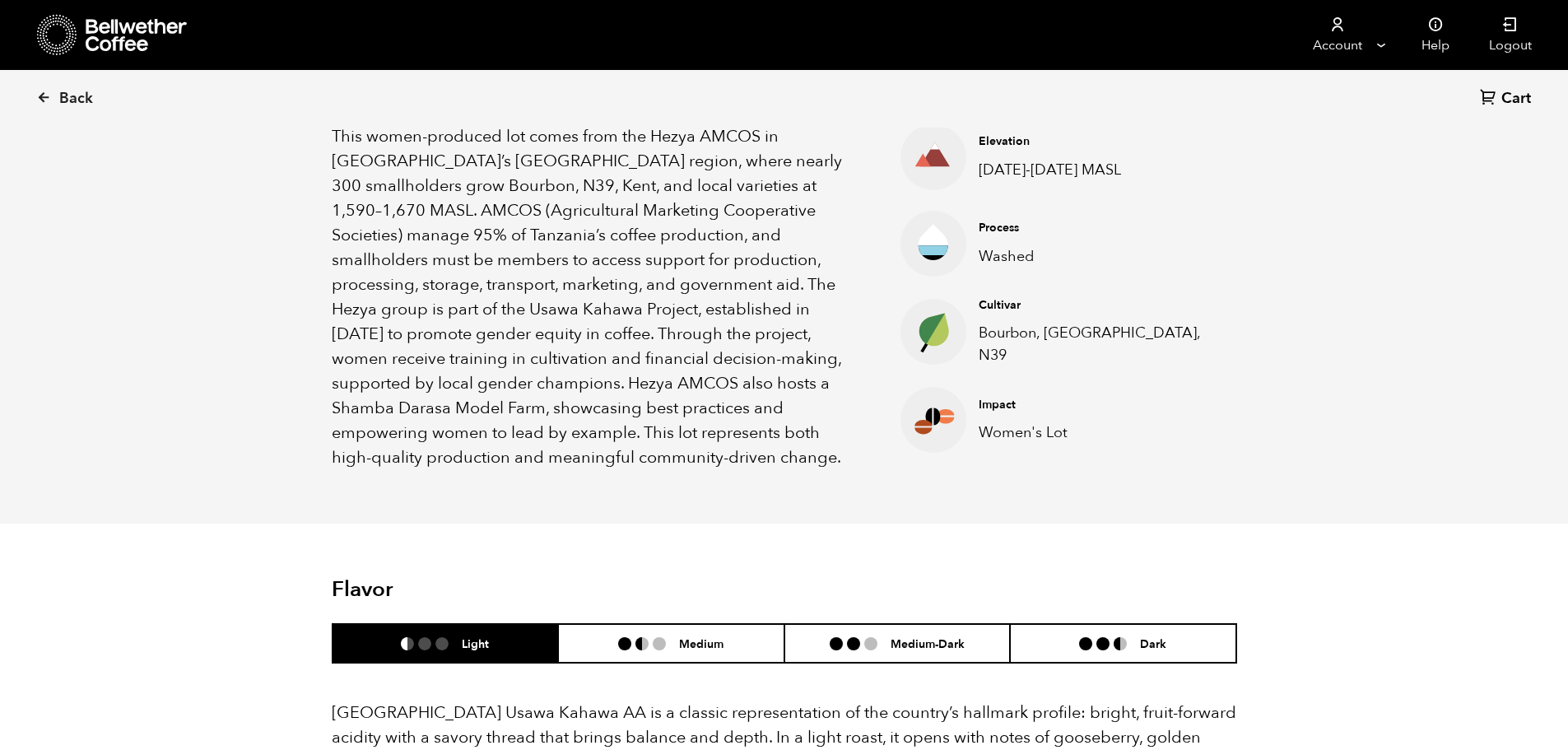
scroll to position [576, 0]
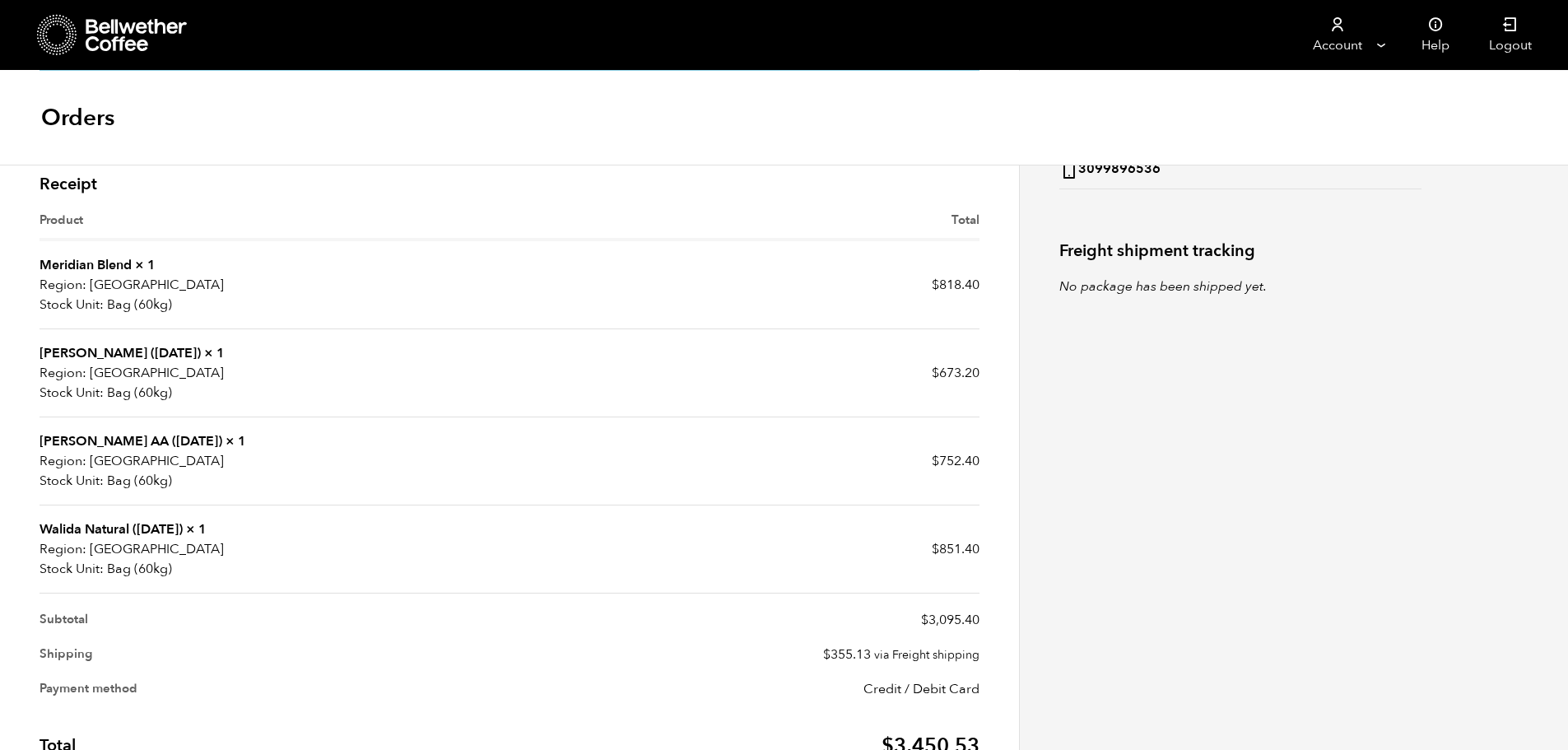
scroll to position [411, 0]
click at [120, 343] on link "Kayanza Gakenke (MAR 25)" at bounding box center [120, 352] width 162 height 18
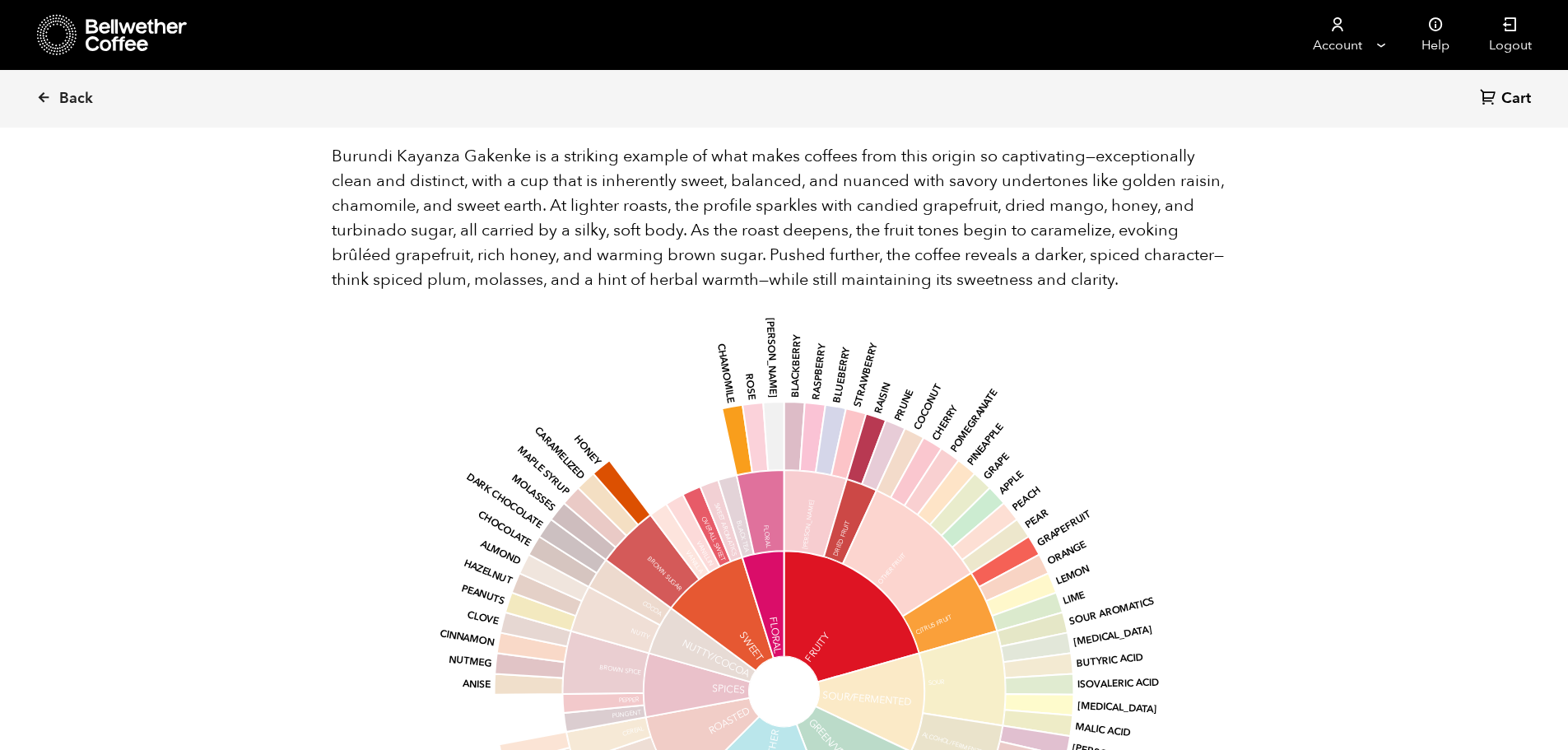
scroll to position [906, 0]
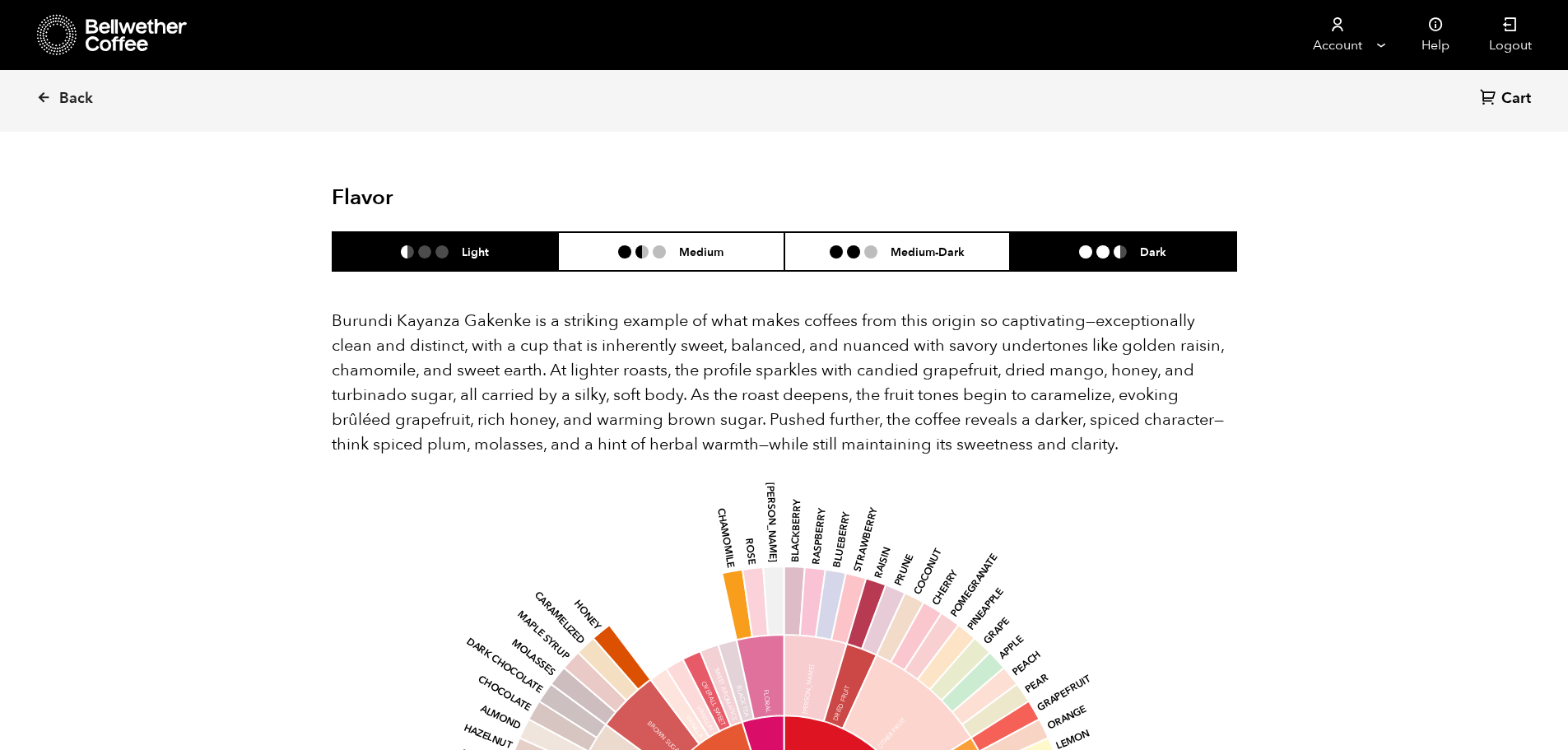
click at [1113, 245] on ul at bounding box center [1110, 252] width 61 height 13
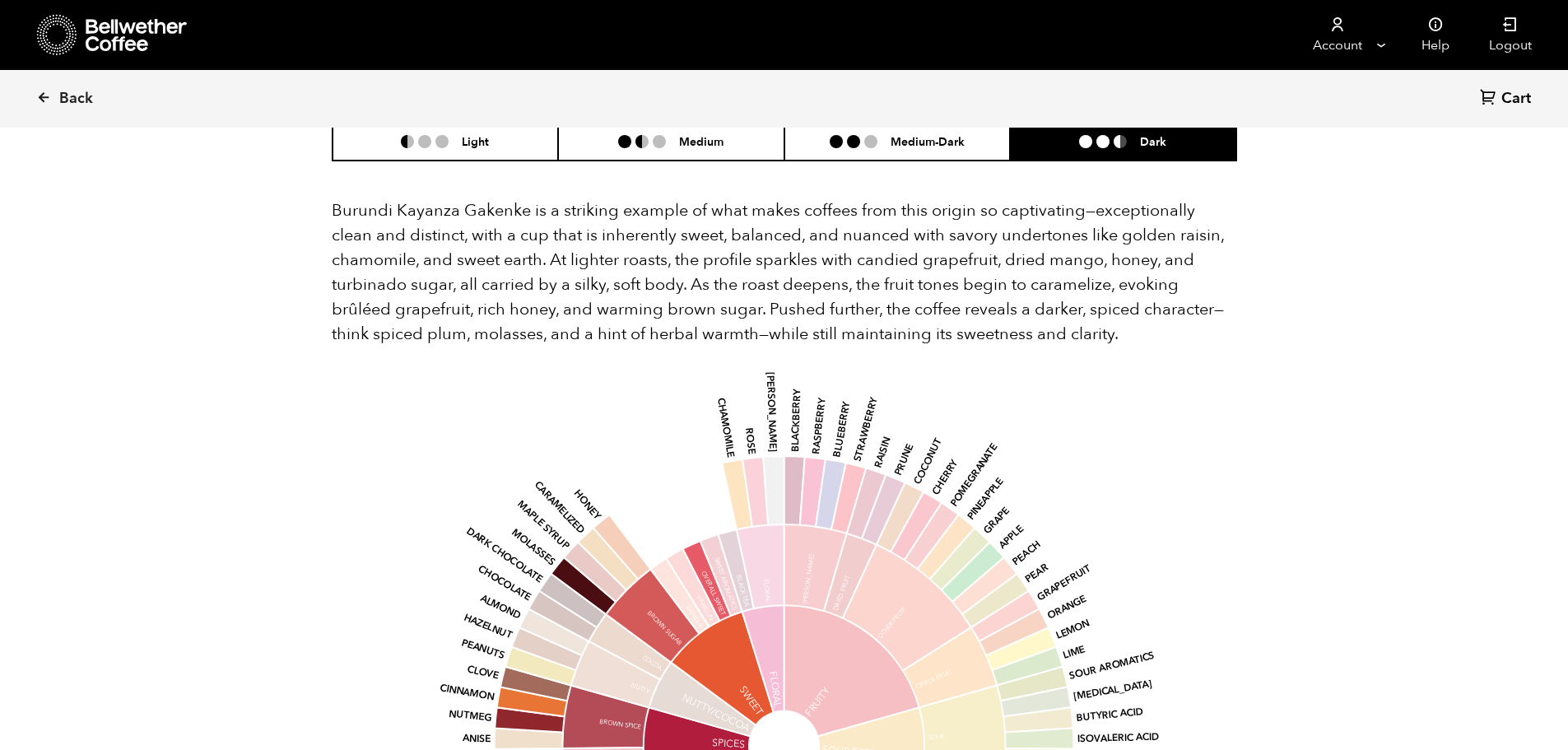
scroll to position [988, 0]
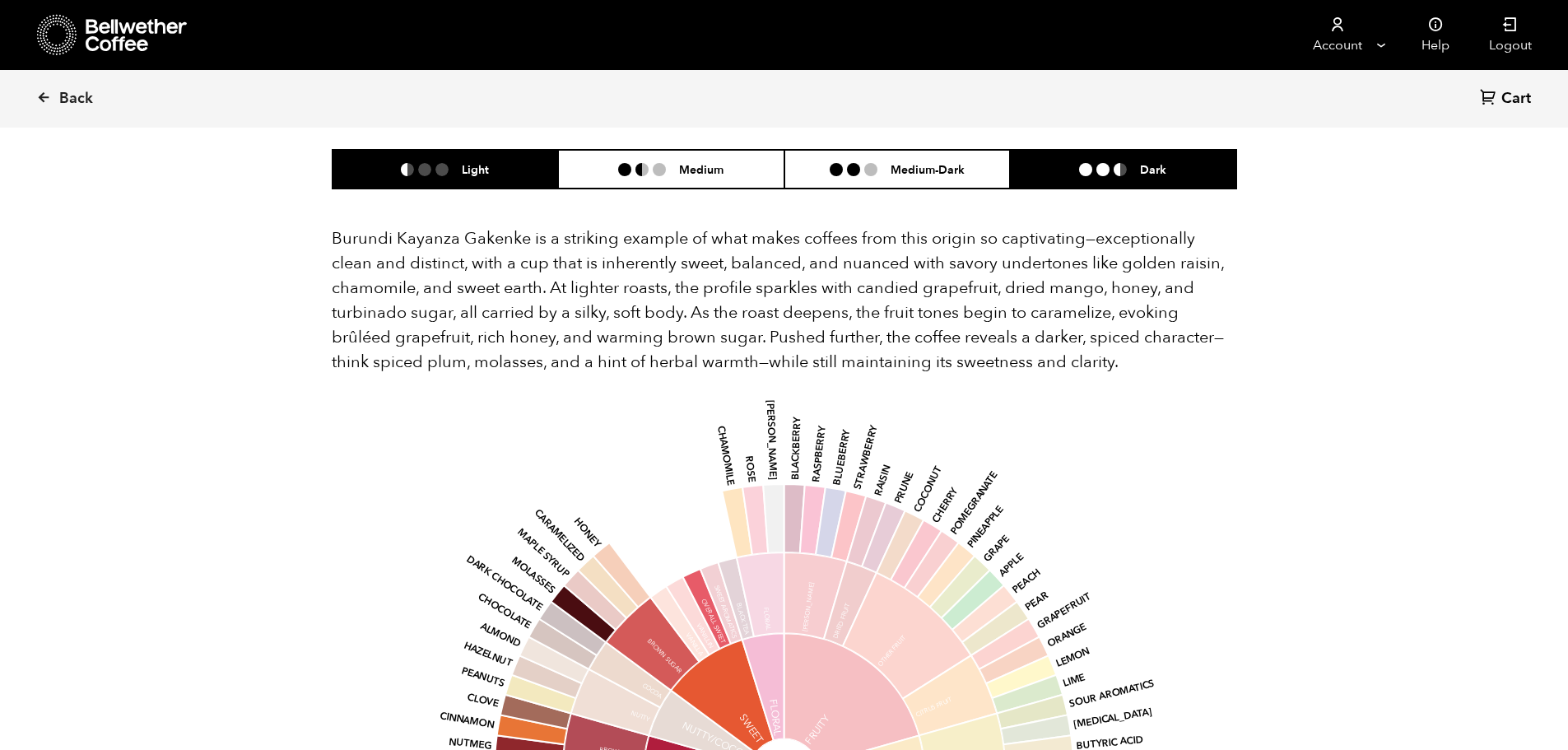
click at [421, 163] on li at bounding box center [425, 169] width 13 height 13
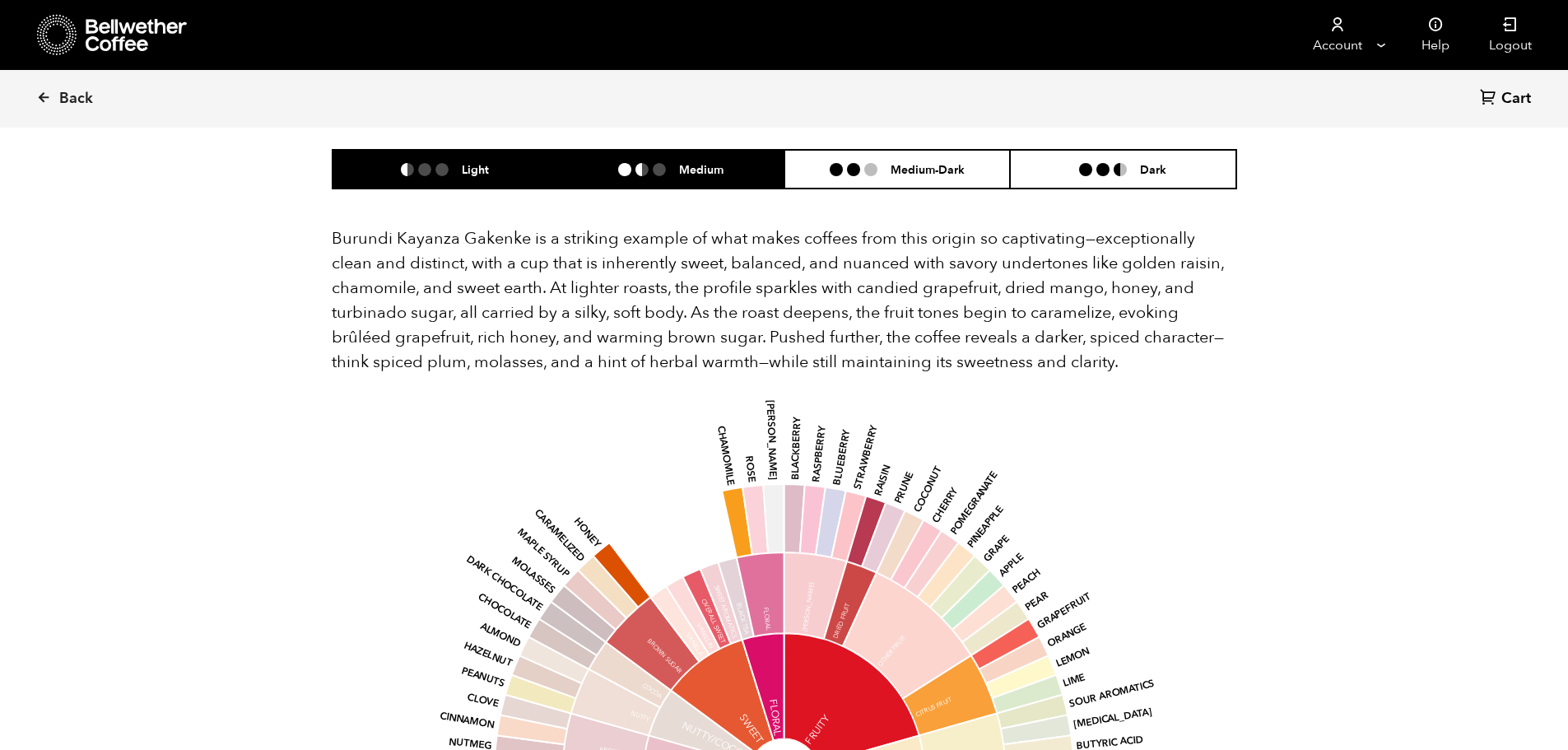
click at [682, 163] on h6 "Medium" at bounding box center [701, 169] width 44 height 14
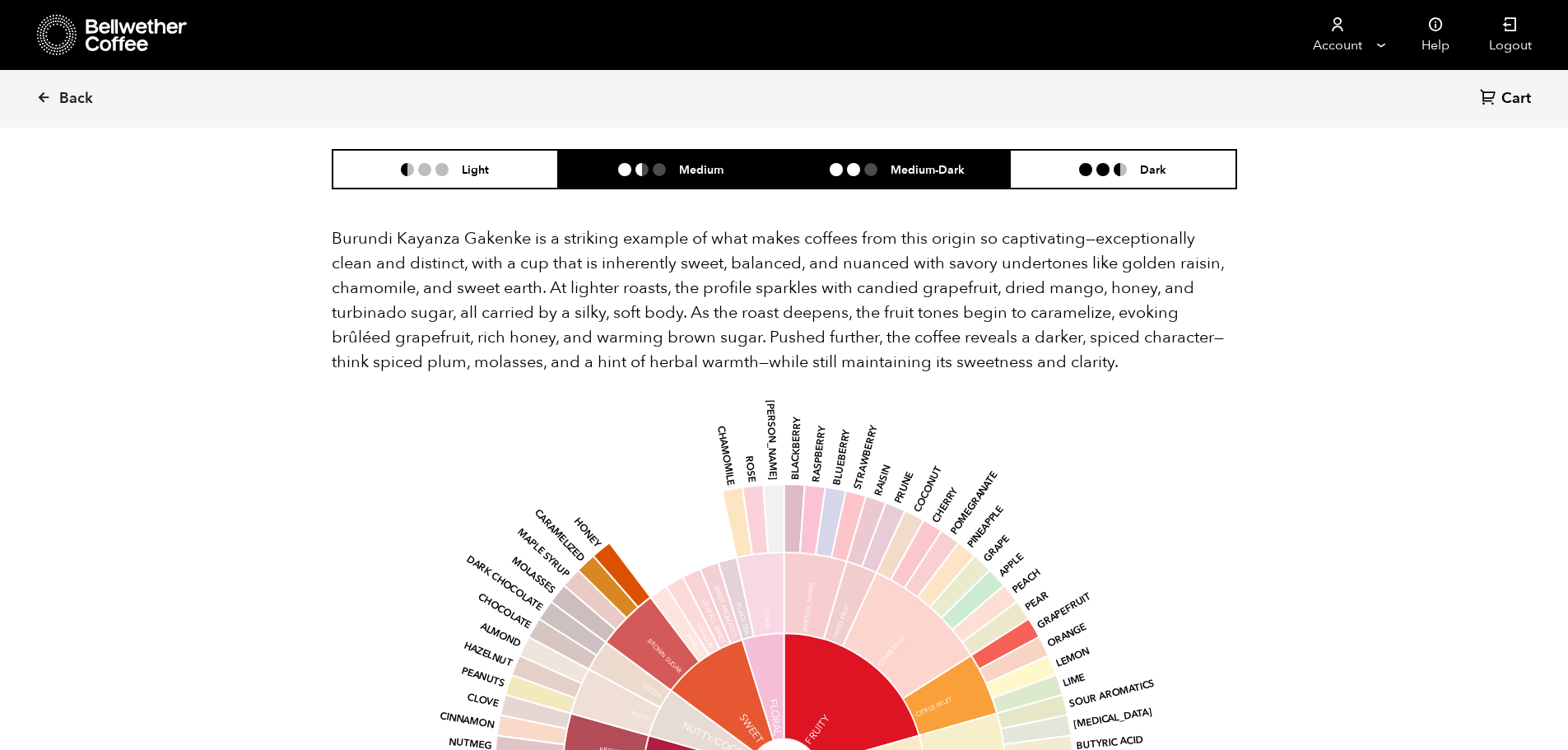
click at [929, 163] on h6 "Medium-Dark" at bounding box center [927, 169] width 74 height 14
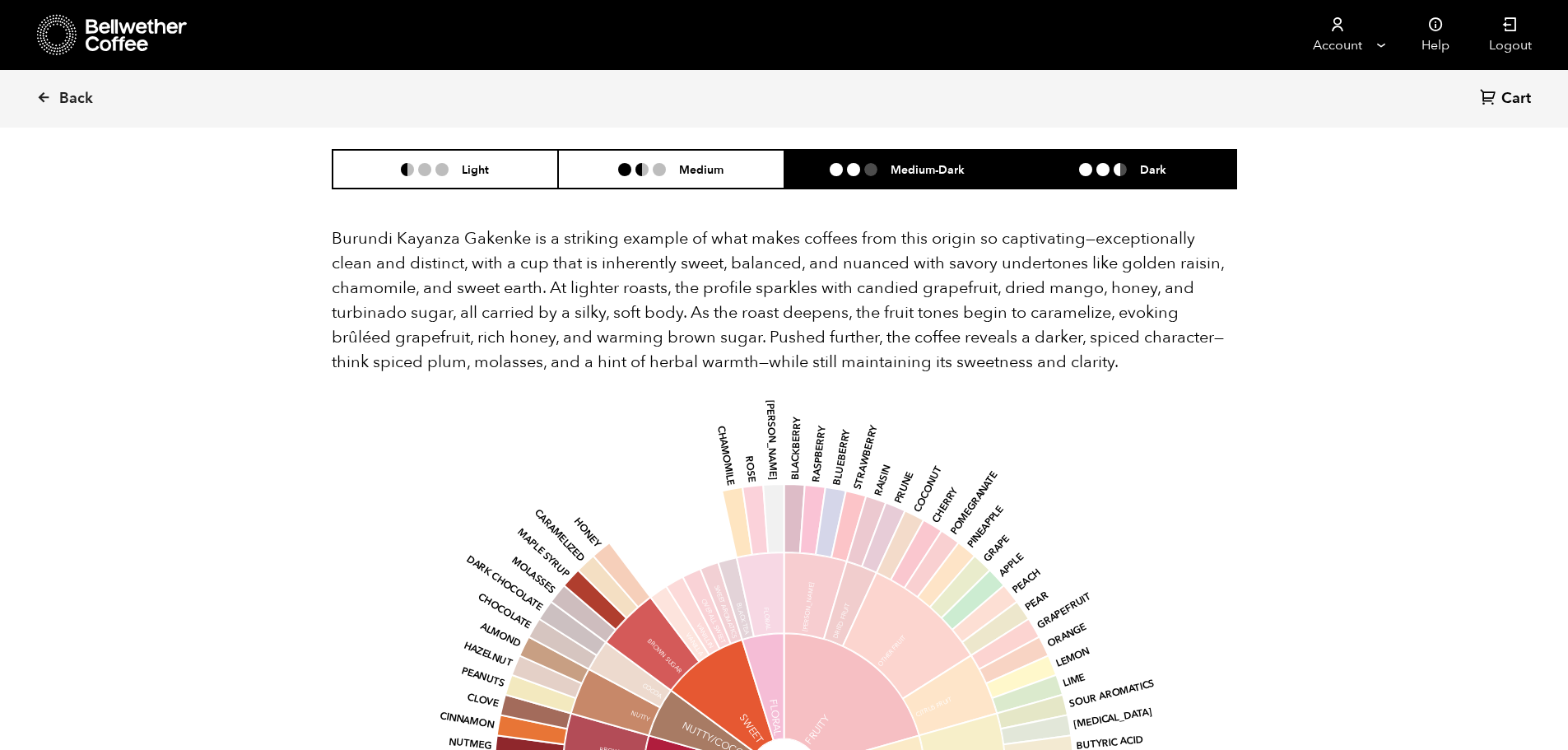
click at [1062, 150] on li "Dark" at bounding box center [1123, 169] width 227 height 38
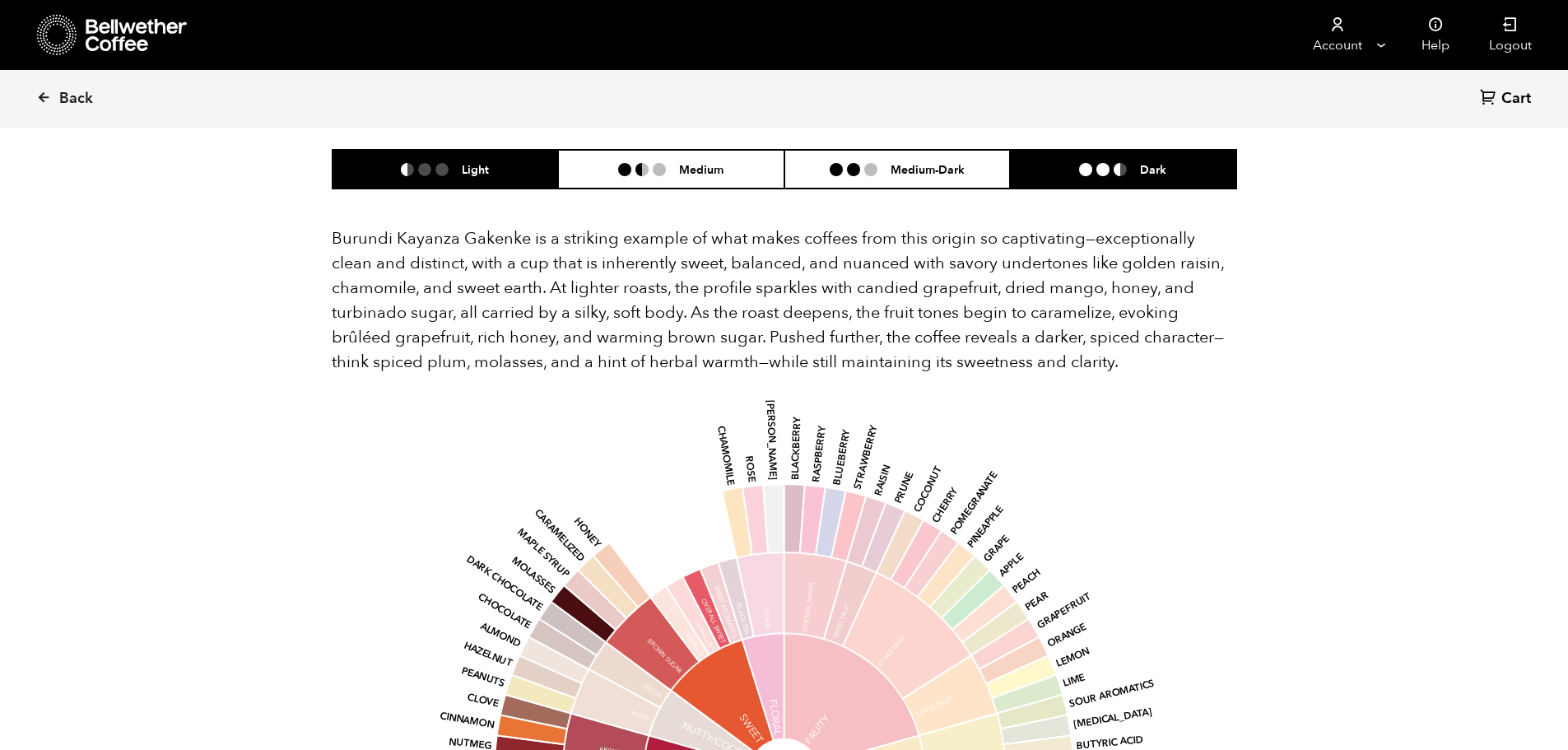
click at [460, 163] on ul at bounding box center [431, 169] width 61 height 13
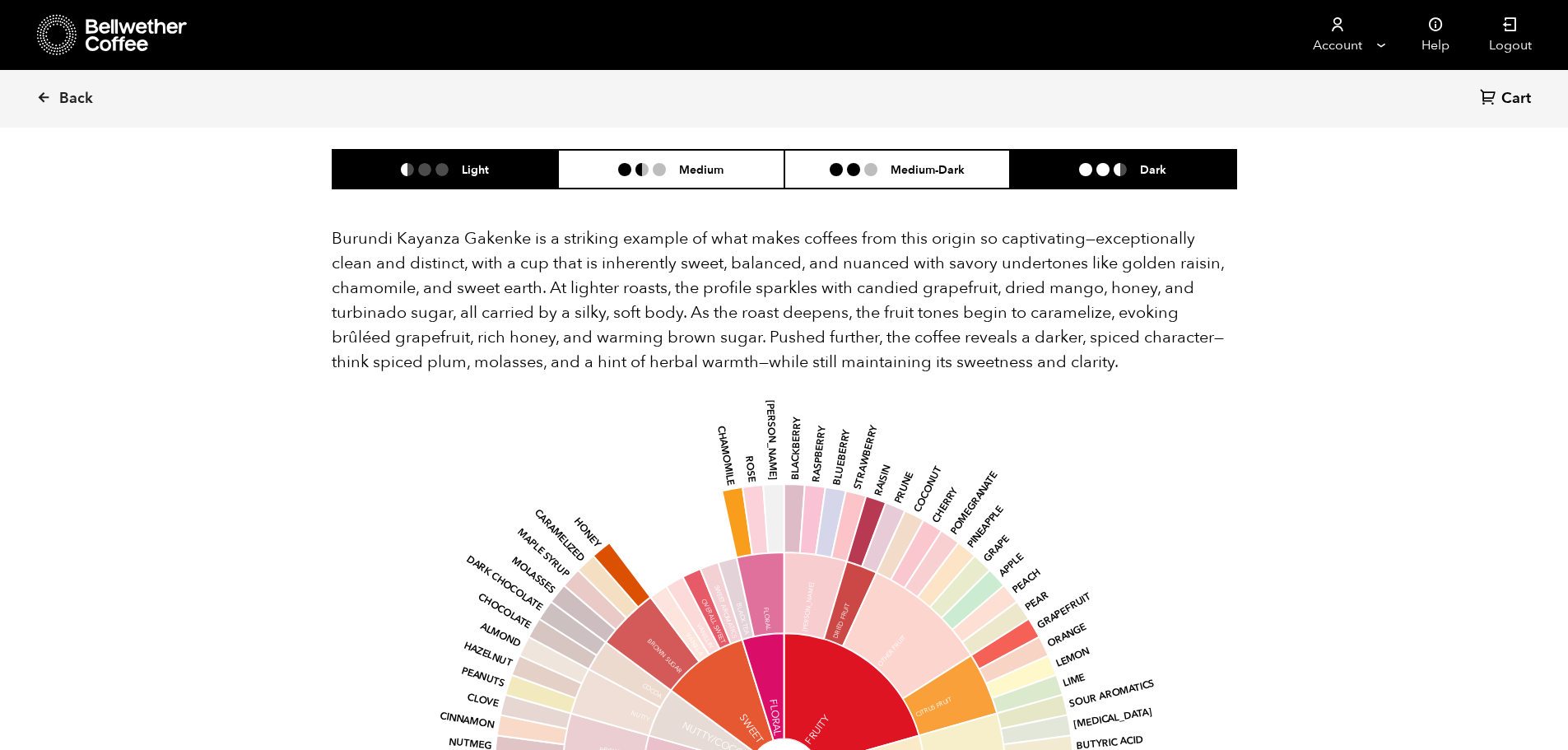
click at [1144, 163] on h6 "Dark" at bounding box center [1154, 169] width 27 height 14
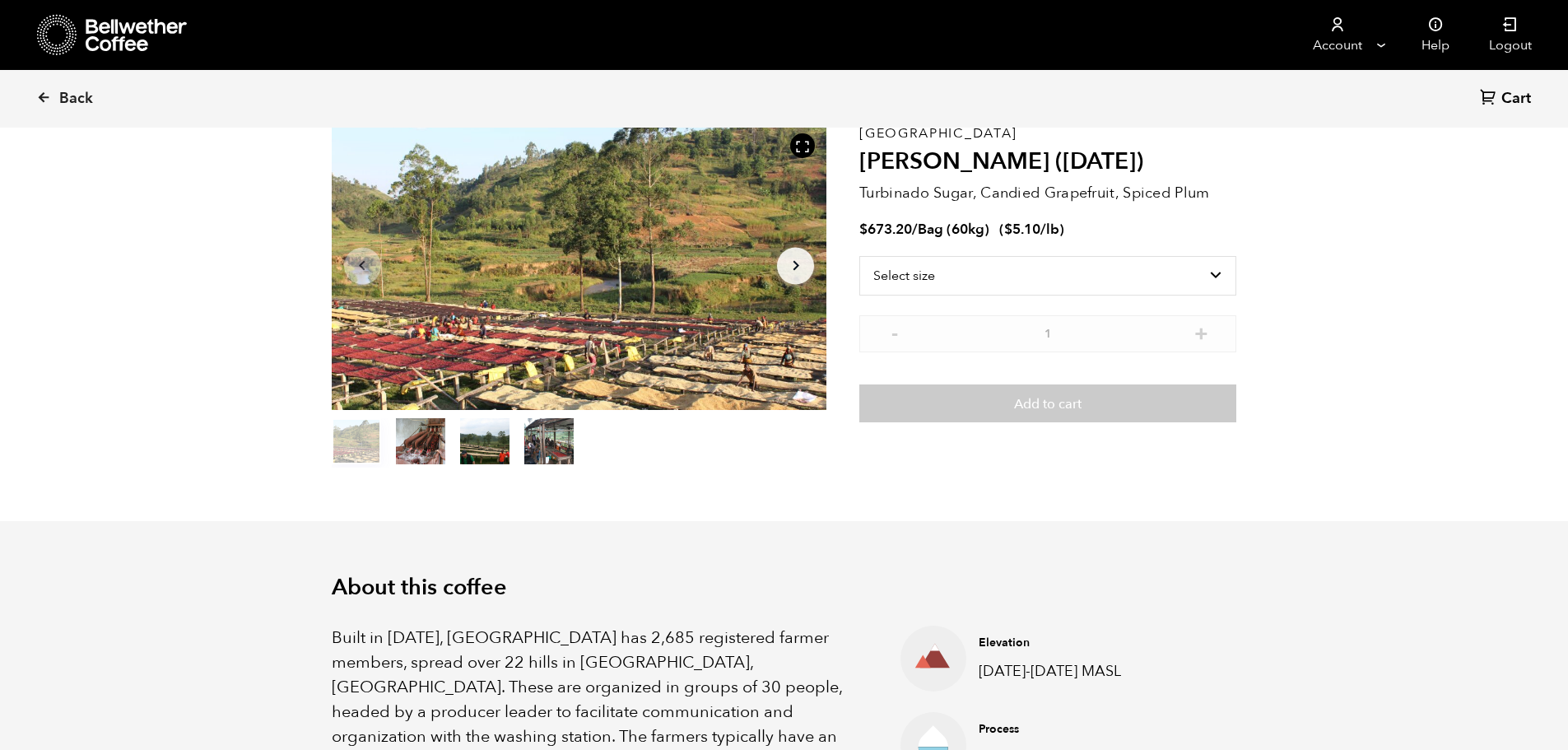
scroll to position [0, 0]
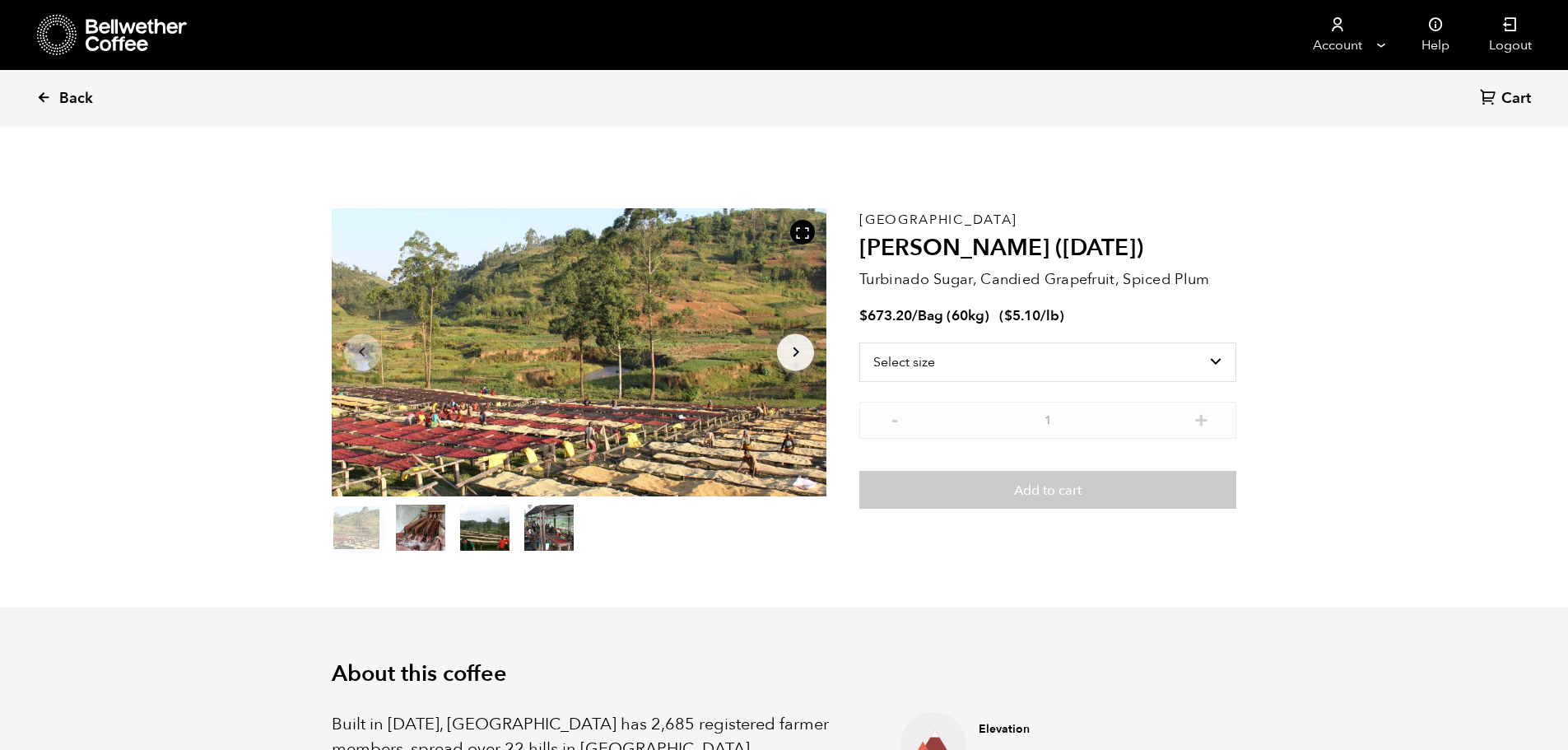
click at [54, 104] on link "Back" at bounding box center [87, 99] width 102 height 56
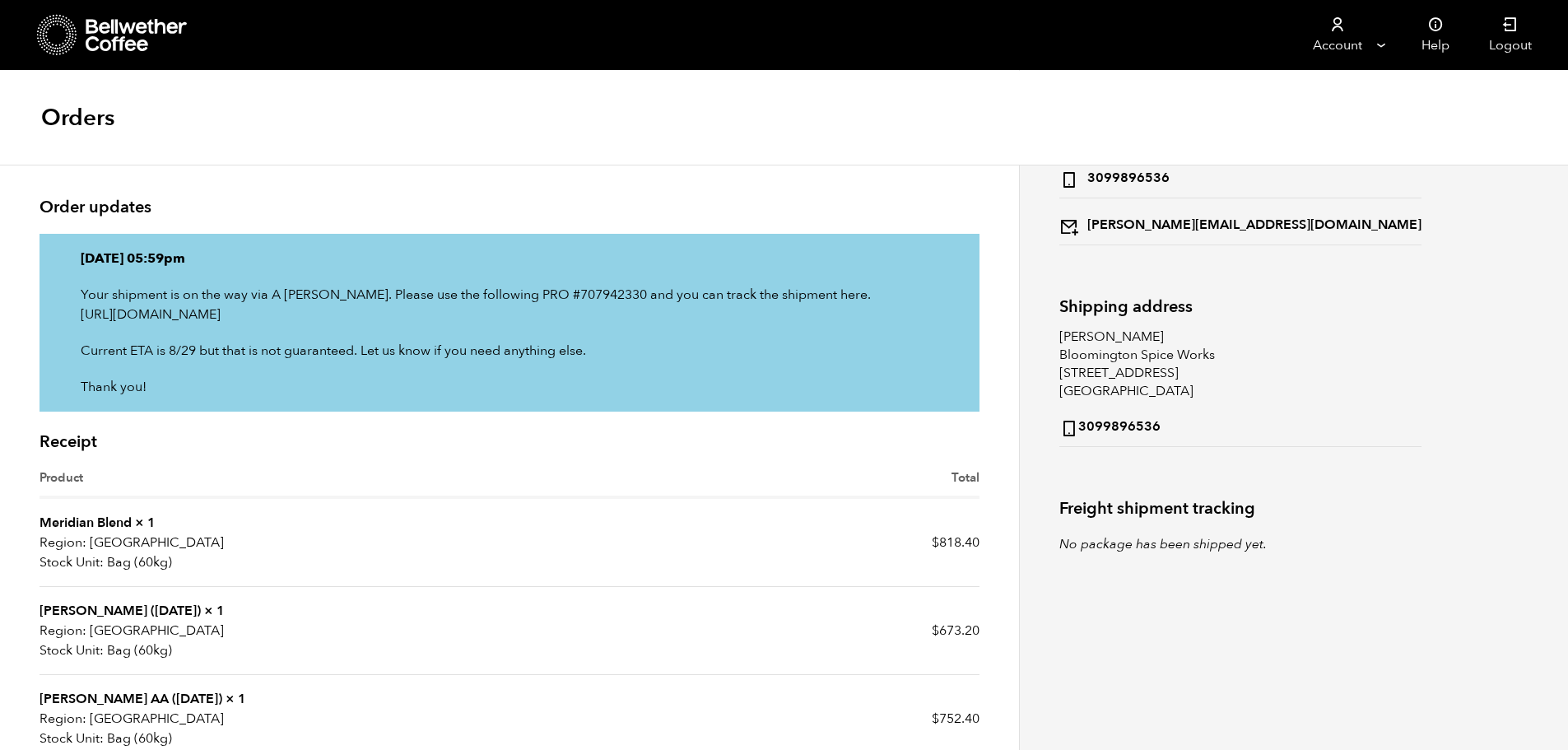
scroll to position [411, 0]
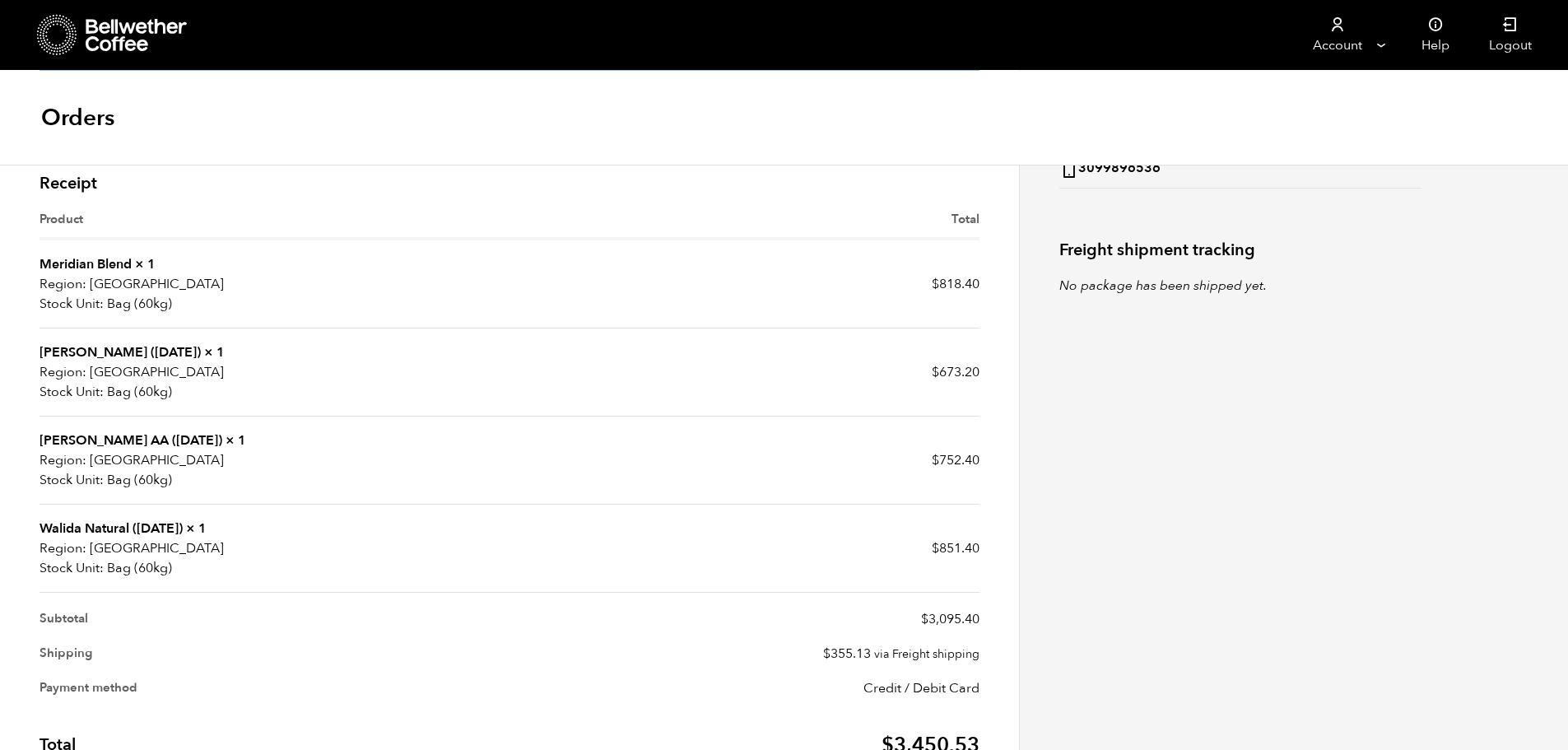
click at [174, 354] on link "[PERSON_NAME] ([DATE])" at bounding box center [120, 352] width 162 height 18
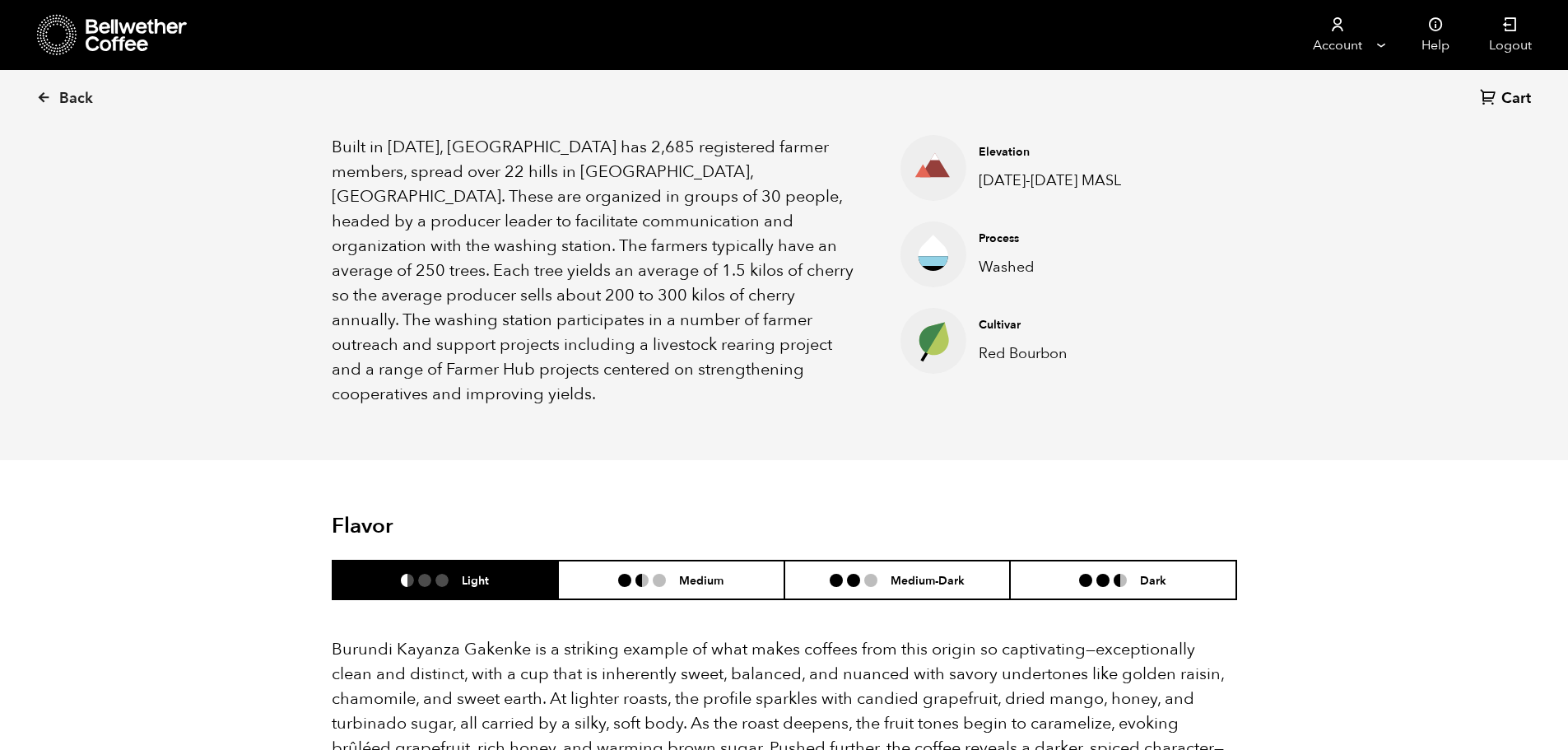
scroll to position [576, 0]
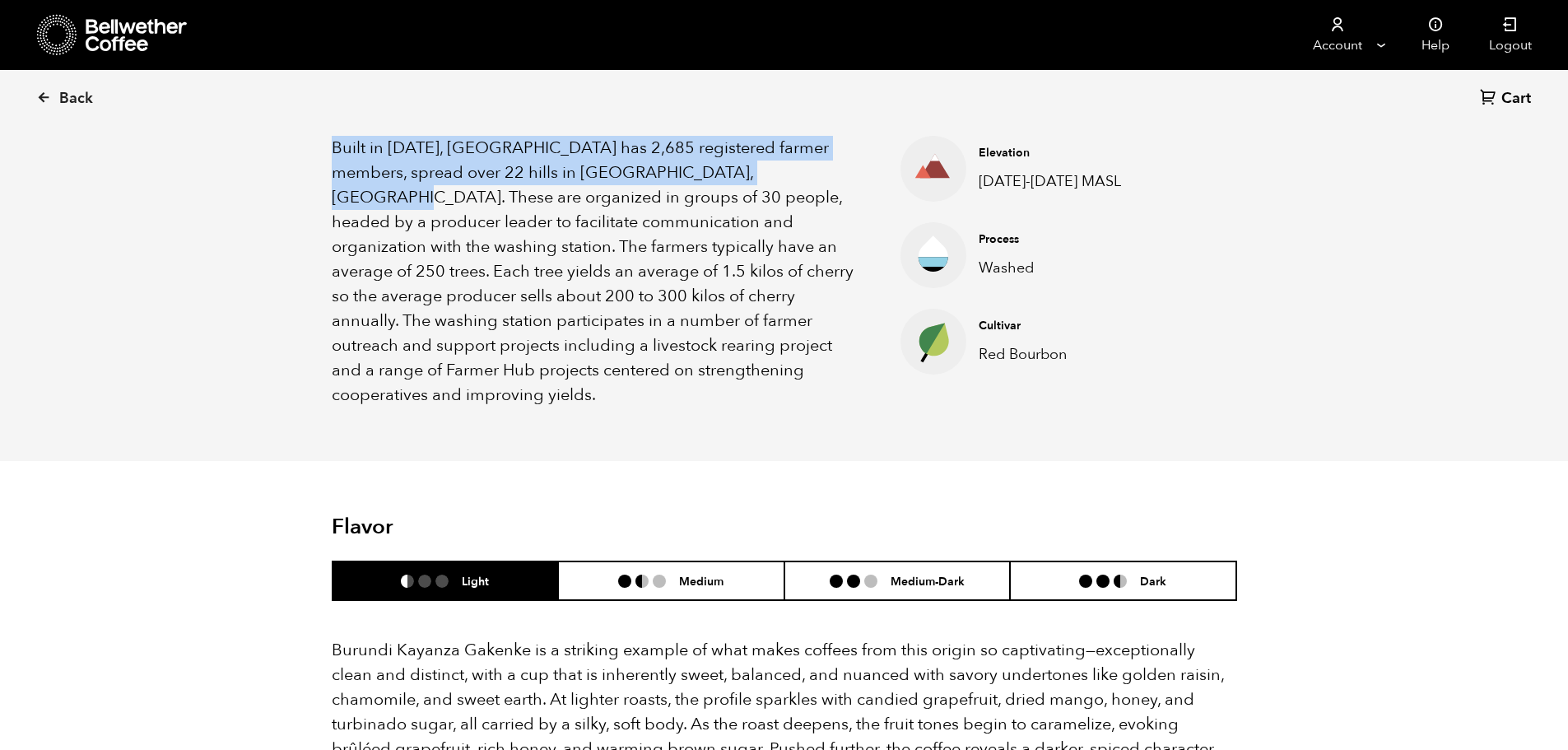
drag, startPoint x: 334, startPoint y: 149, endPoint x: 773, endPoint y: 171, distance: 439.6
click at [773, 171] on p "Built in [DATE], [GEOGRAPHIC_DATA] has 2,685 registered farmer members, spread …" at bounding box center [596, 272] width 528 height 272
copy p "Built in [DATE], [GEOGRAPHIC_DATA] has 2,685 registered farmer members, spread …"
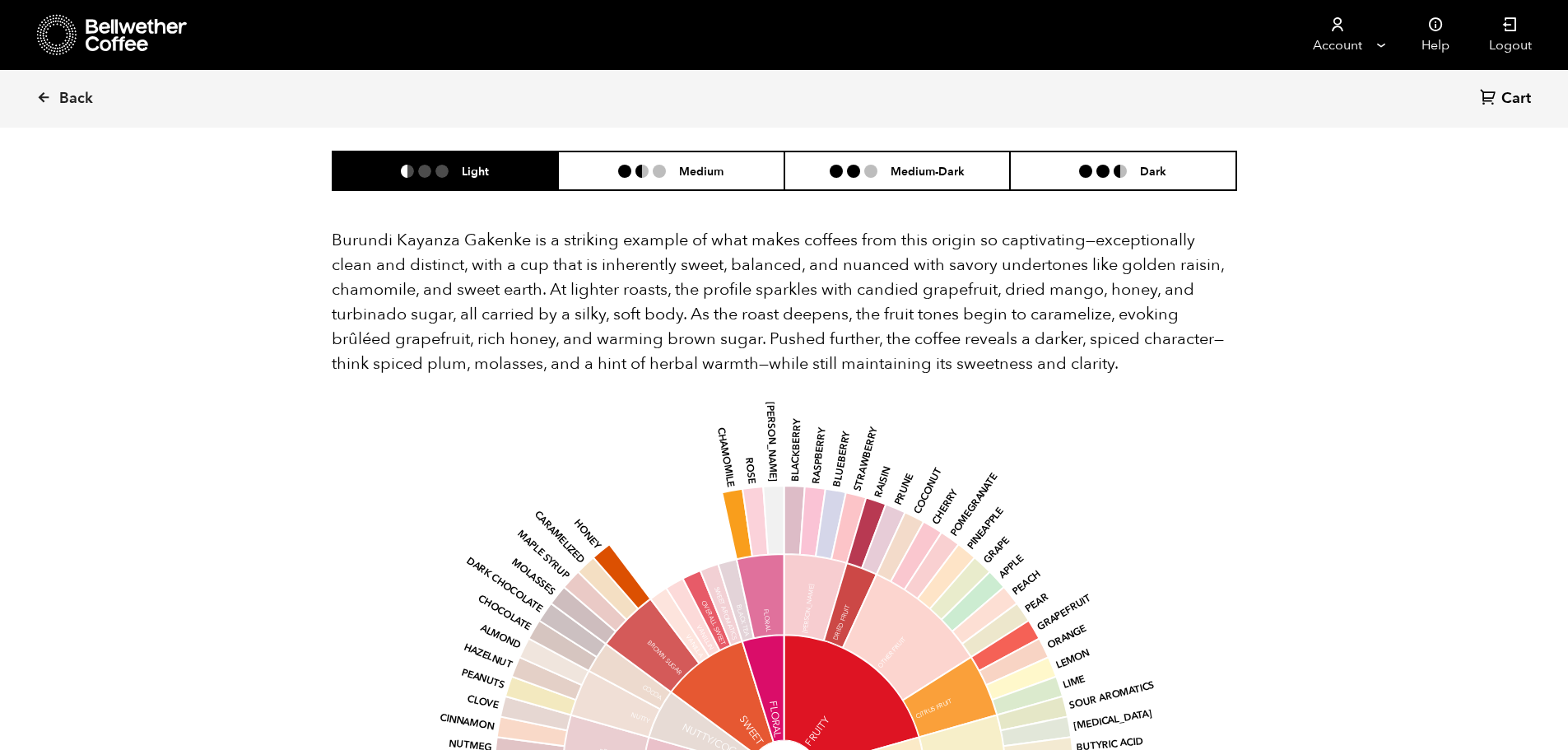
scroll to position [988, 0]
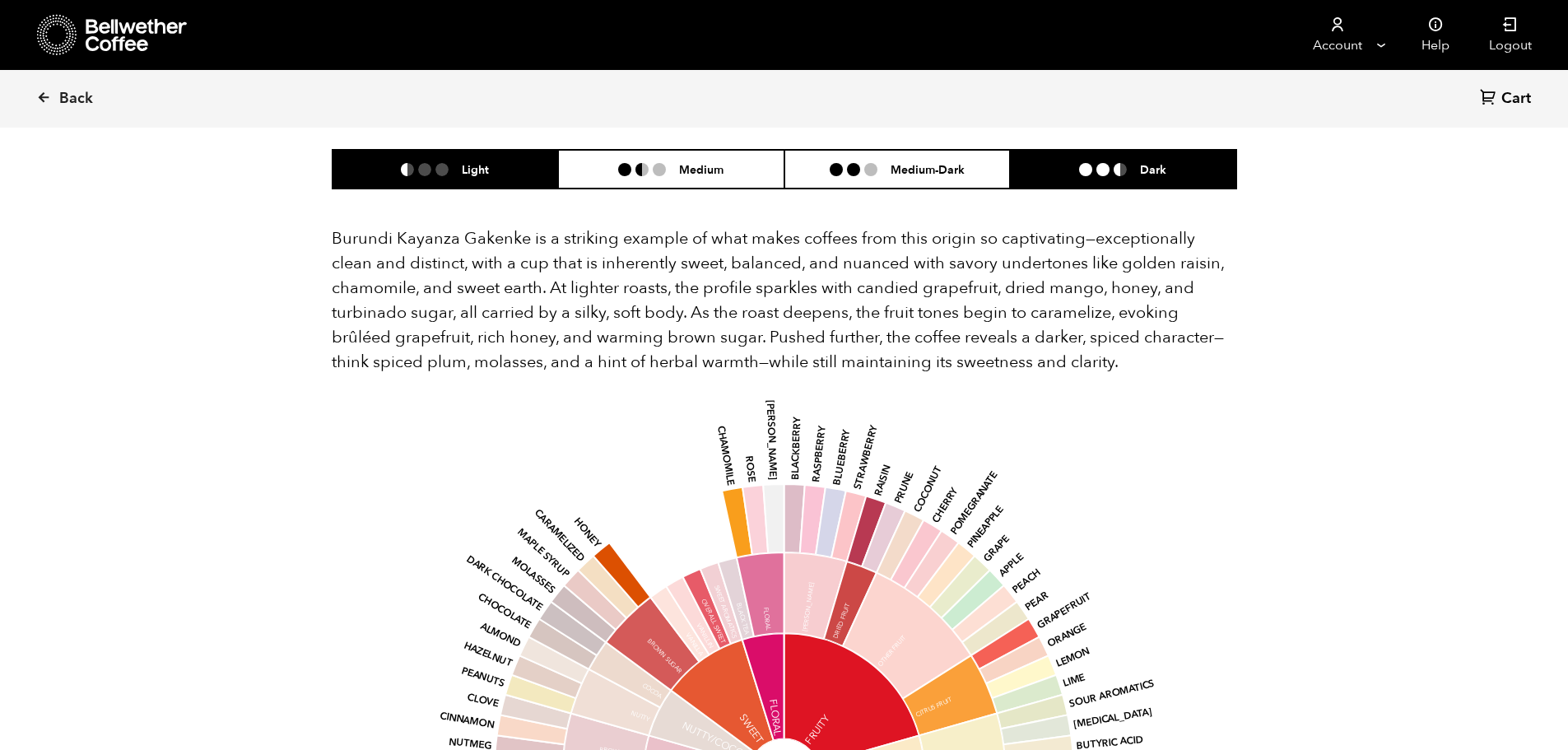
click at [1153, 163] on h6 "Dark" at bounding box center [1154, 169] width 27 height 14
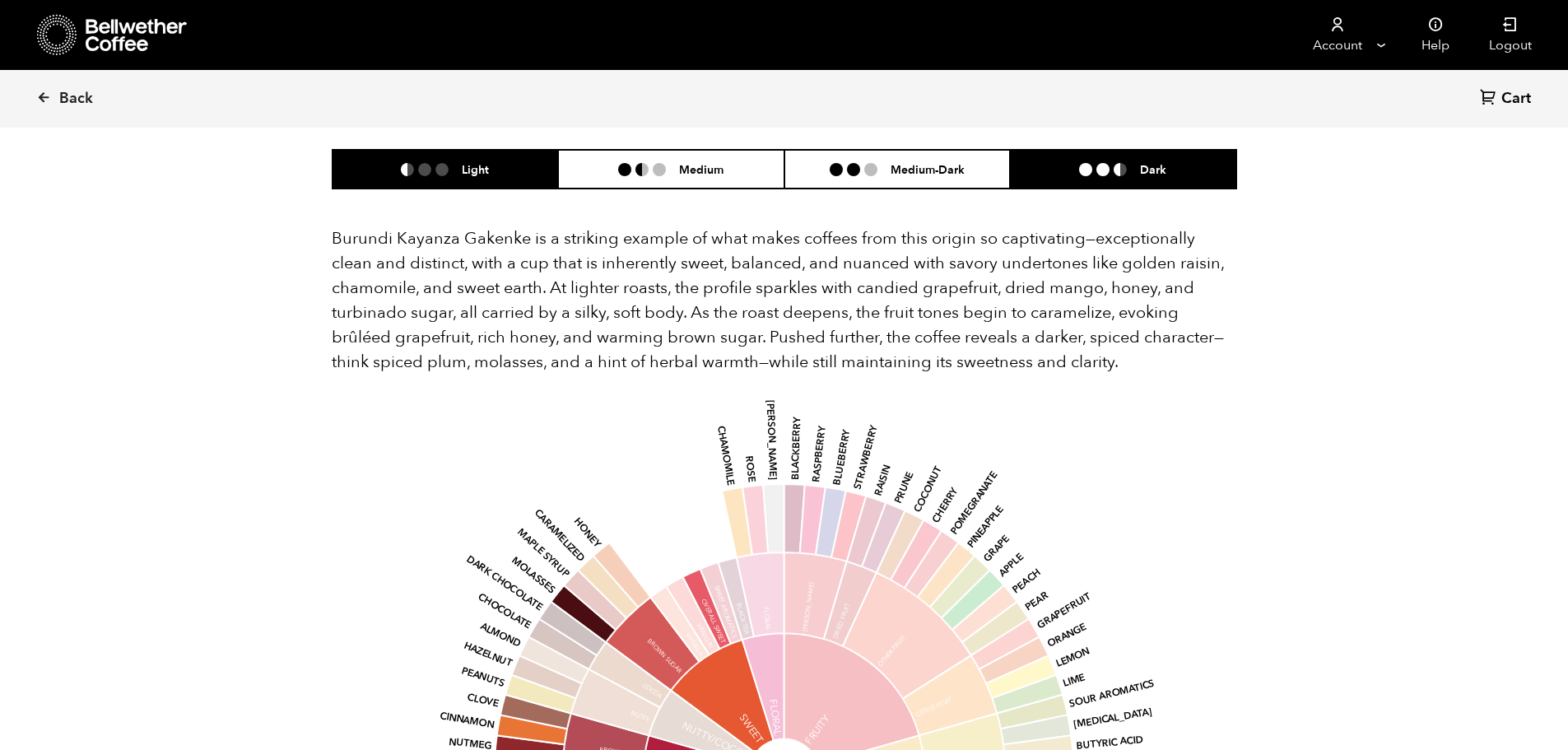
click at [479, 163] on h6 "Light" at bounding box center [475, 169] width 27 height 14
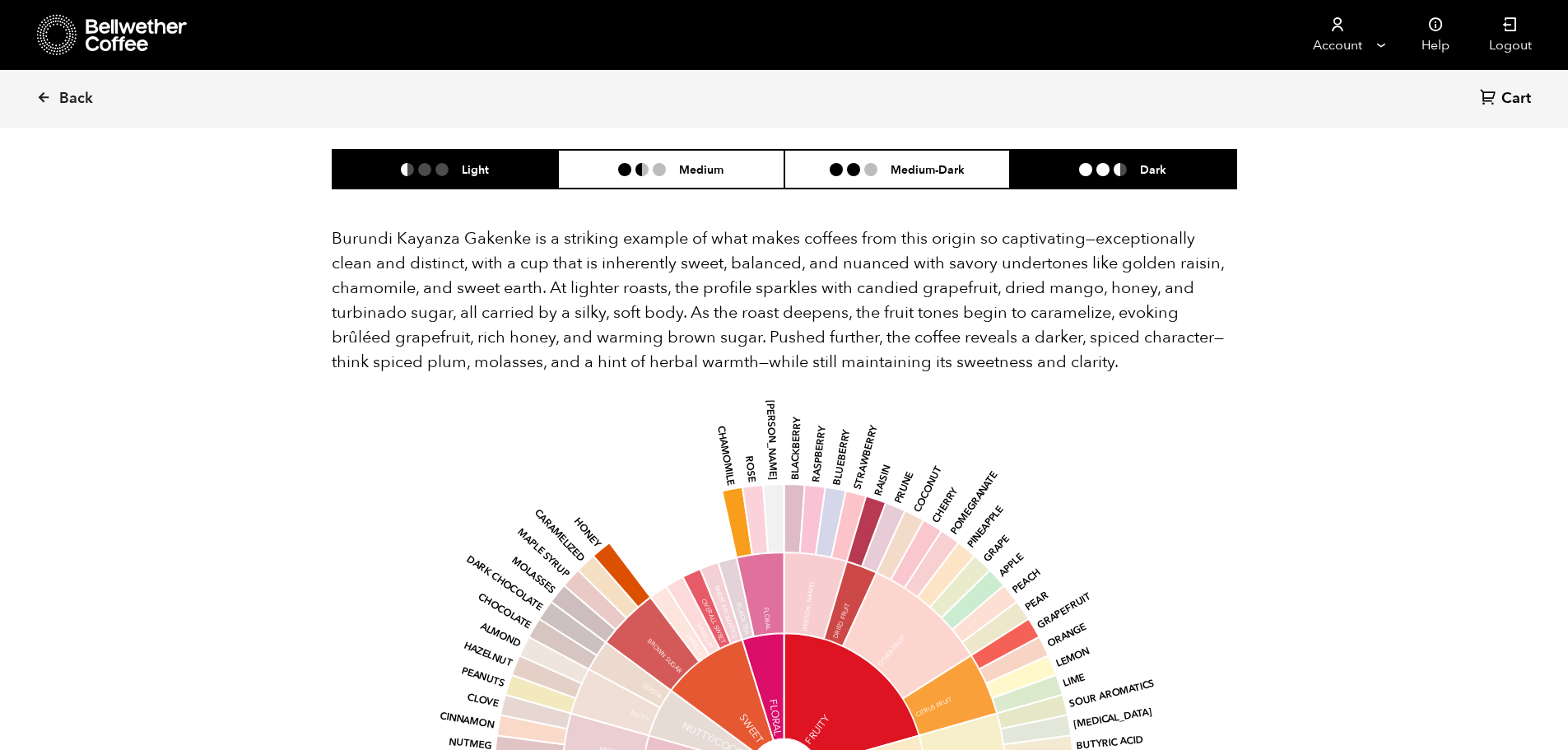
click at [1150, 163] on h6 "Dark" at bounding box center [1154, 169] width 27 height 14
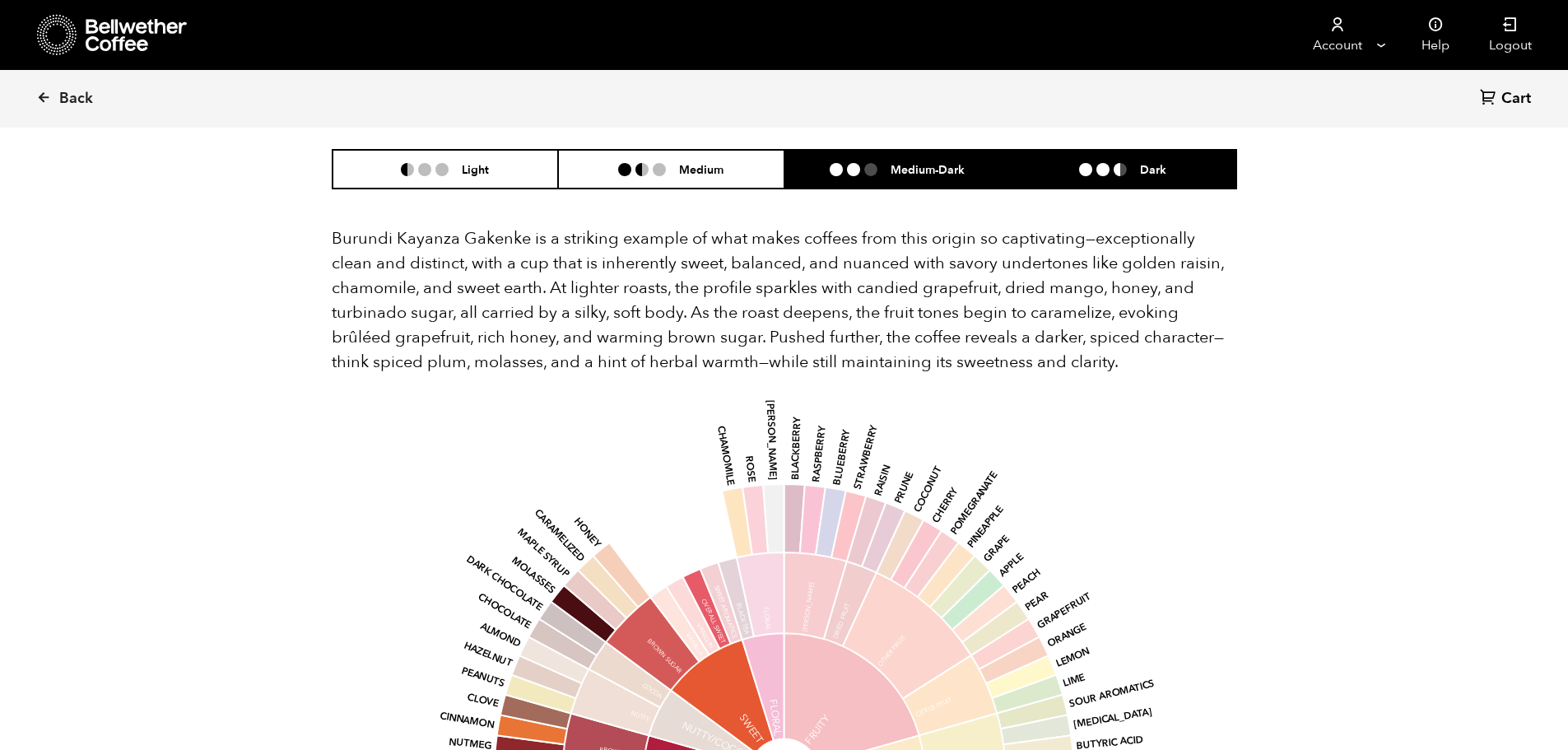
click at [928, 163] on h6 "Medium-Dark" at bounding box center [927, 169] width 74 height 14
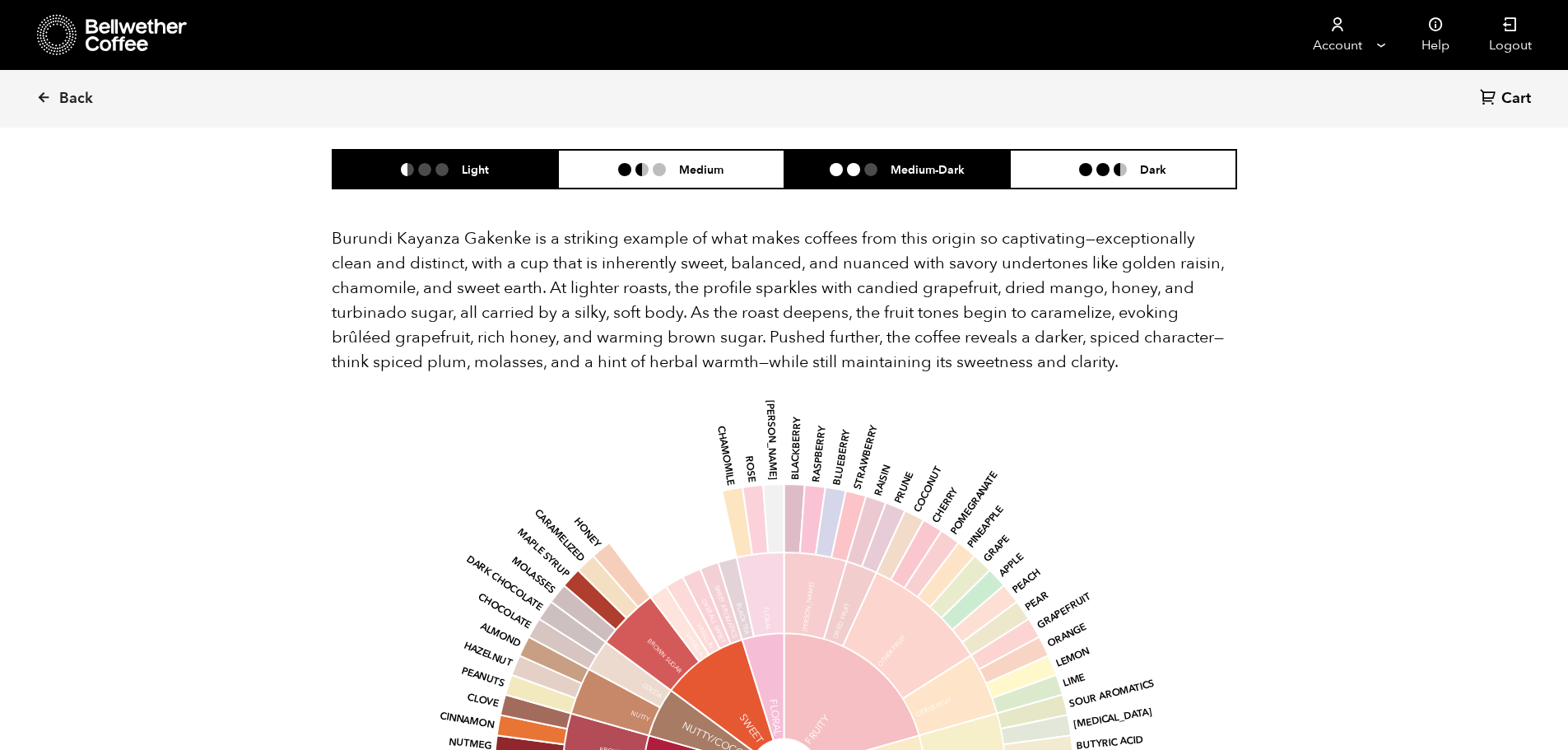
click at [509, 150] on li "Light" at bounding box center [446, 169] width 227 height 38
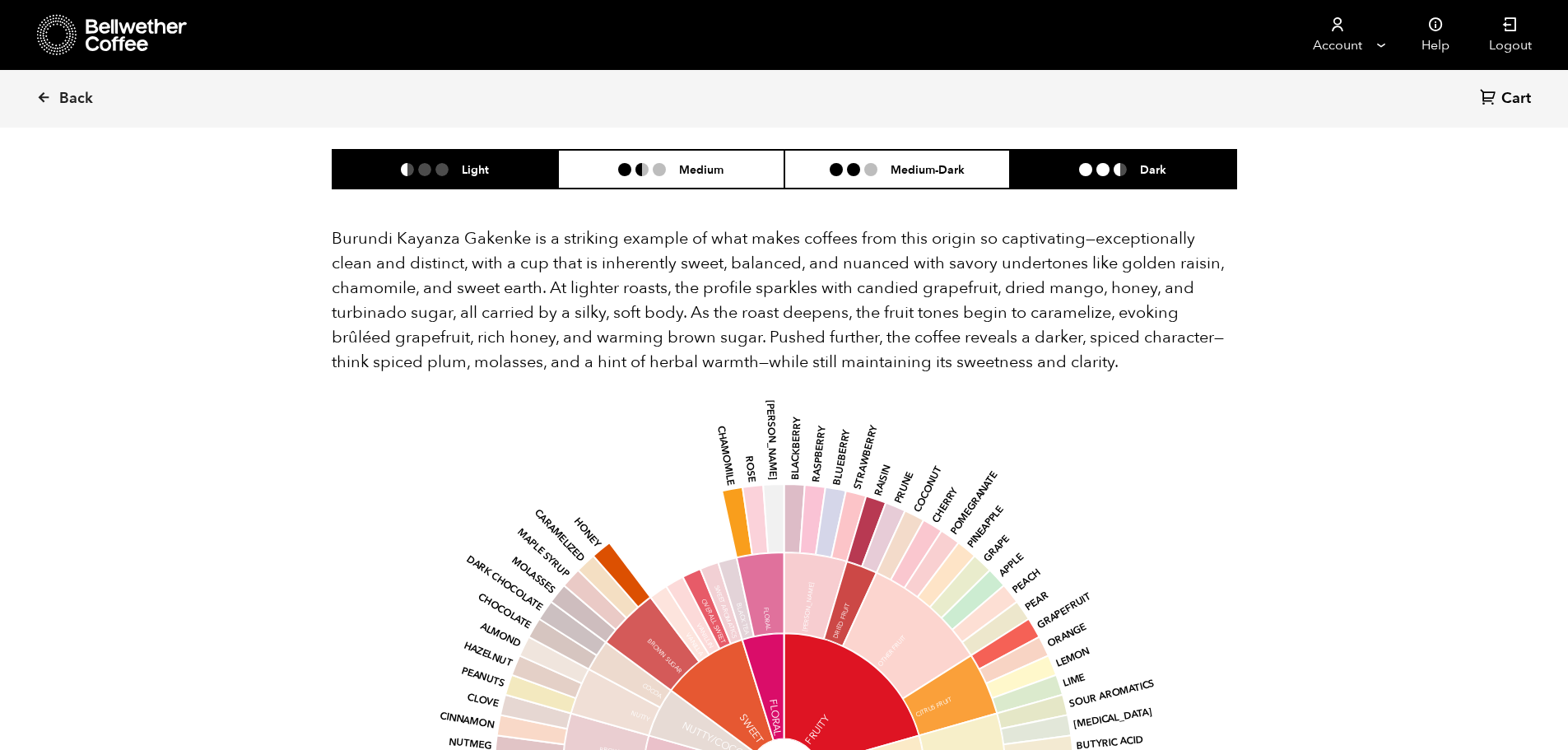
click at [1083, 163] on li at bounding box center [1086, 169] width 13 height 13
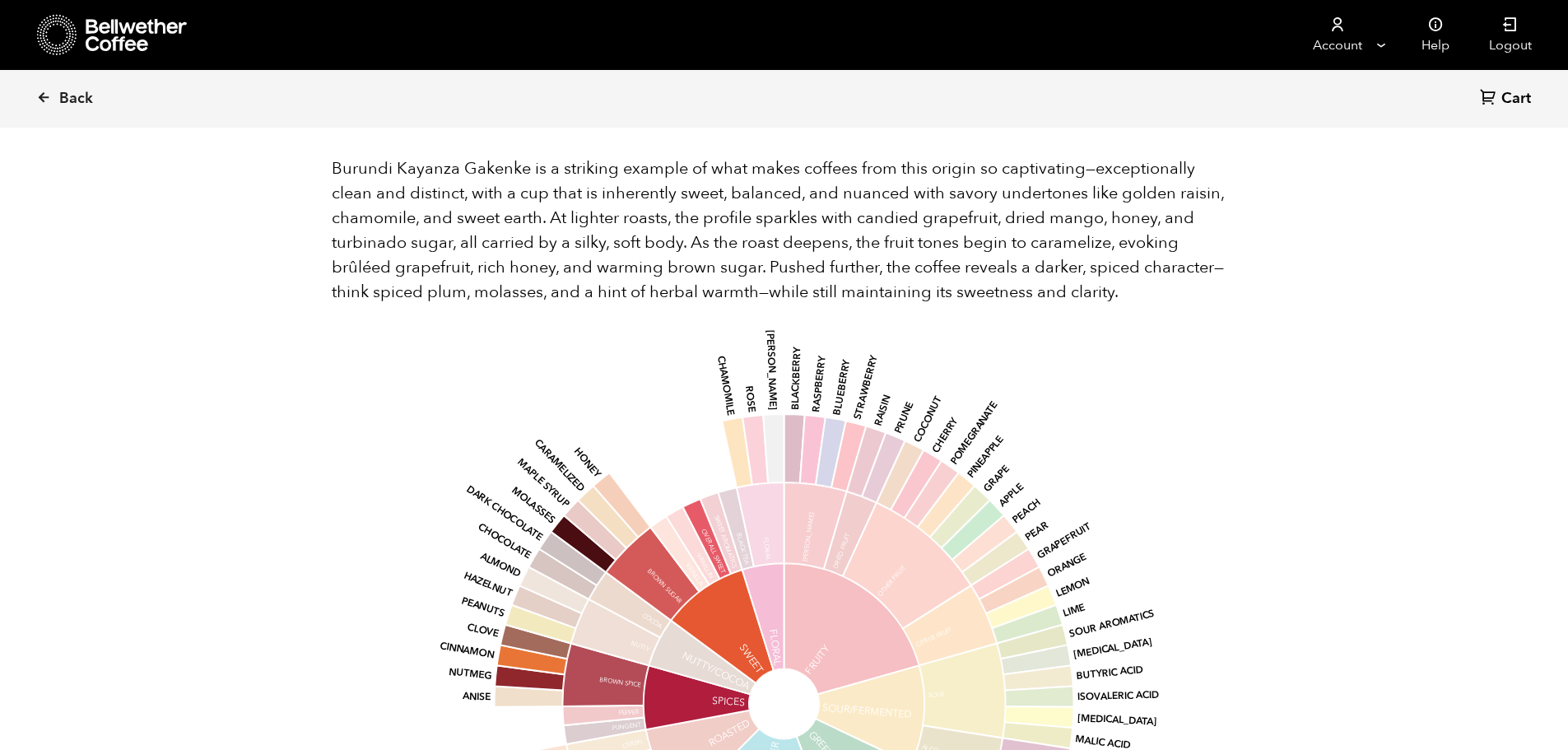
scroll to position [906, 0]
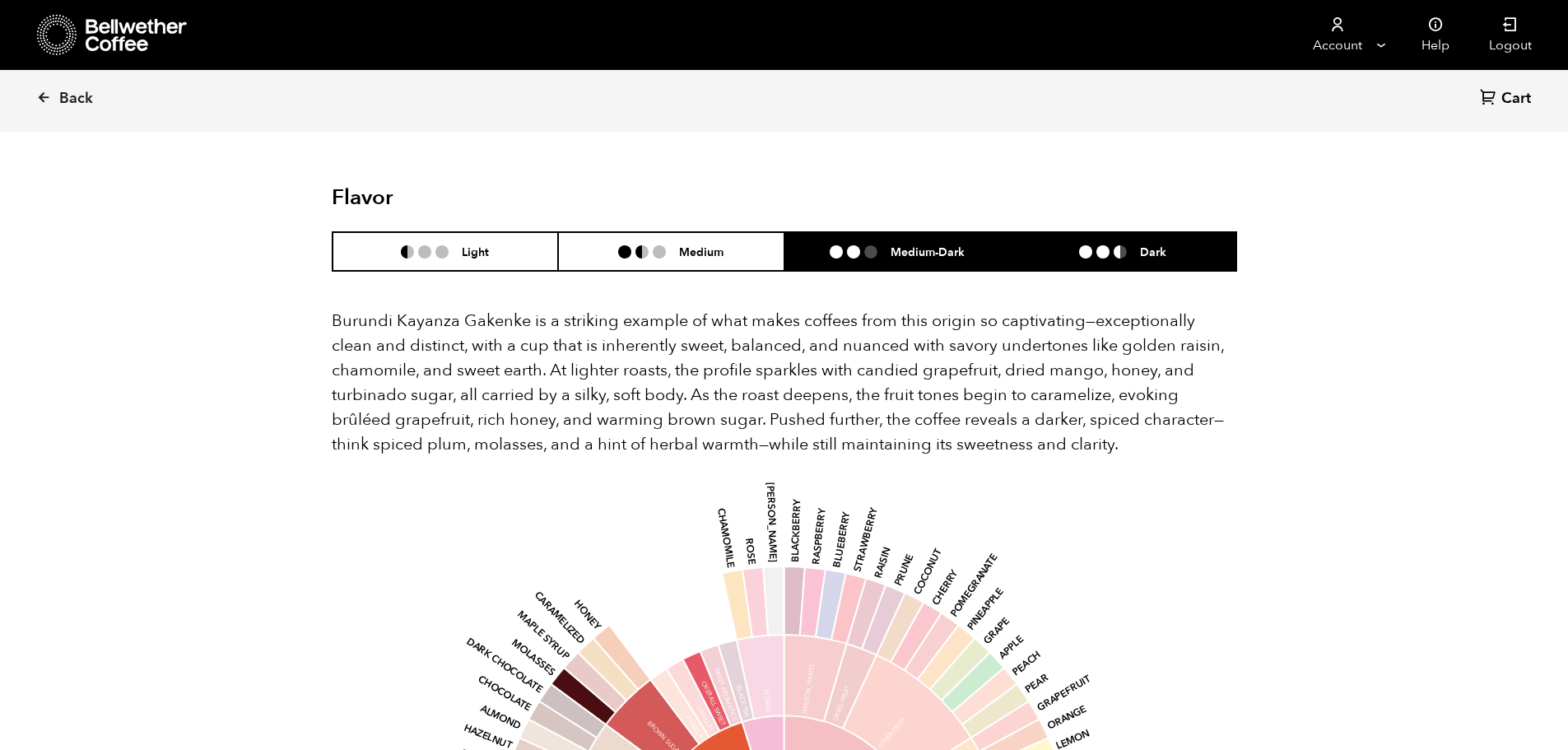
click at [894, 232] on li "Medium-Dark" at bounding box center [897, 252] width 227 height 38
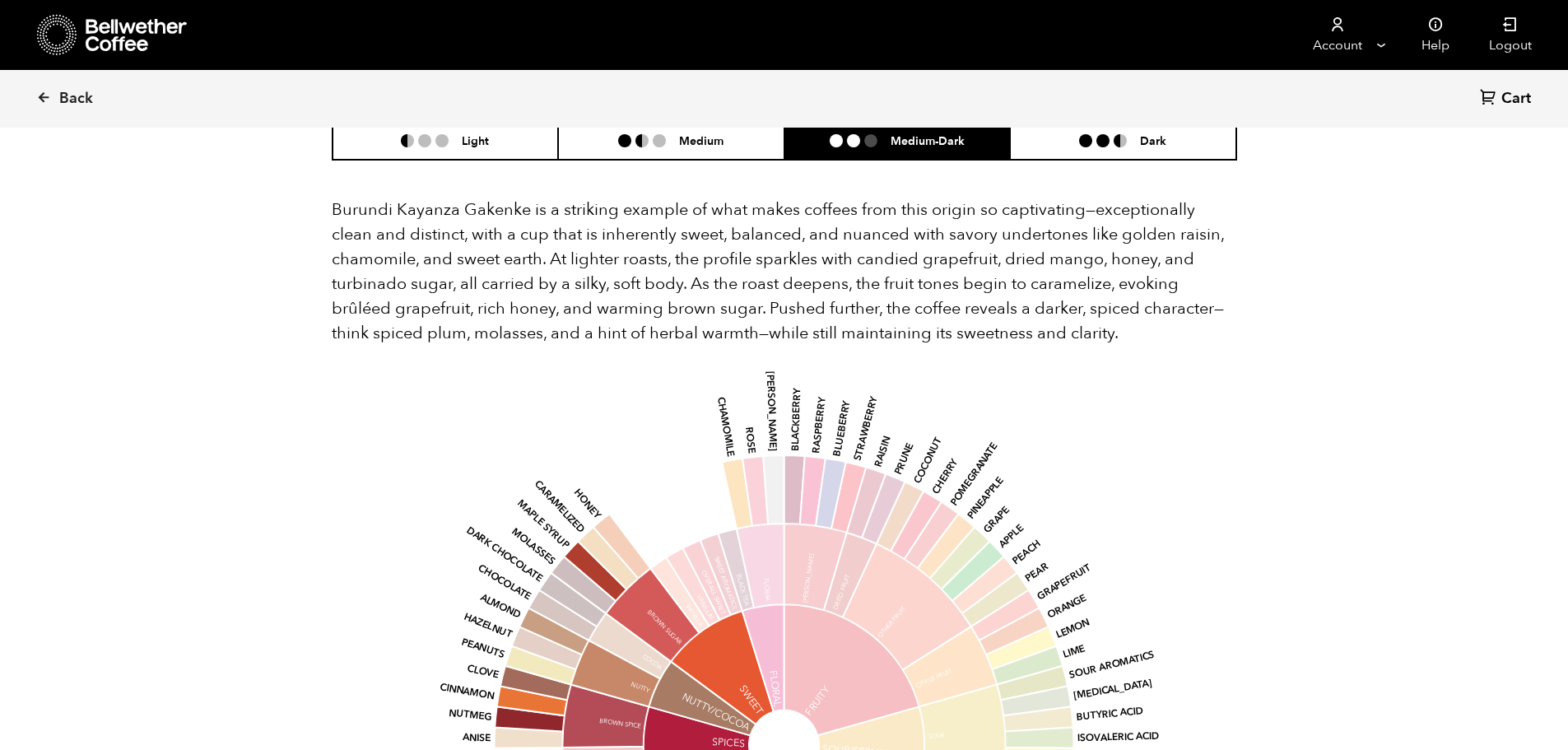
scroll to position [988, 0]
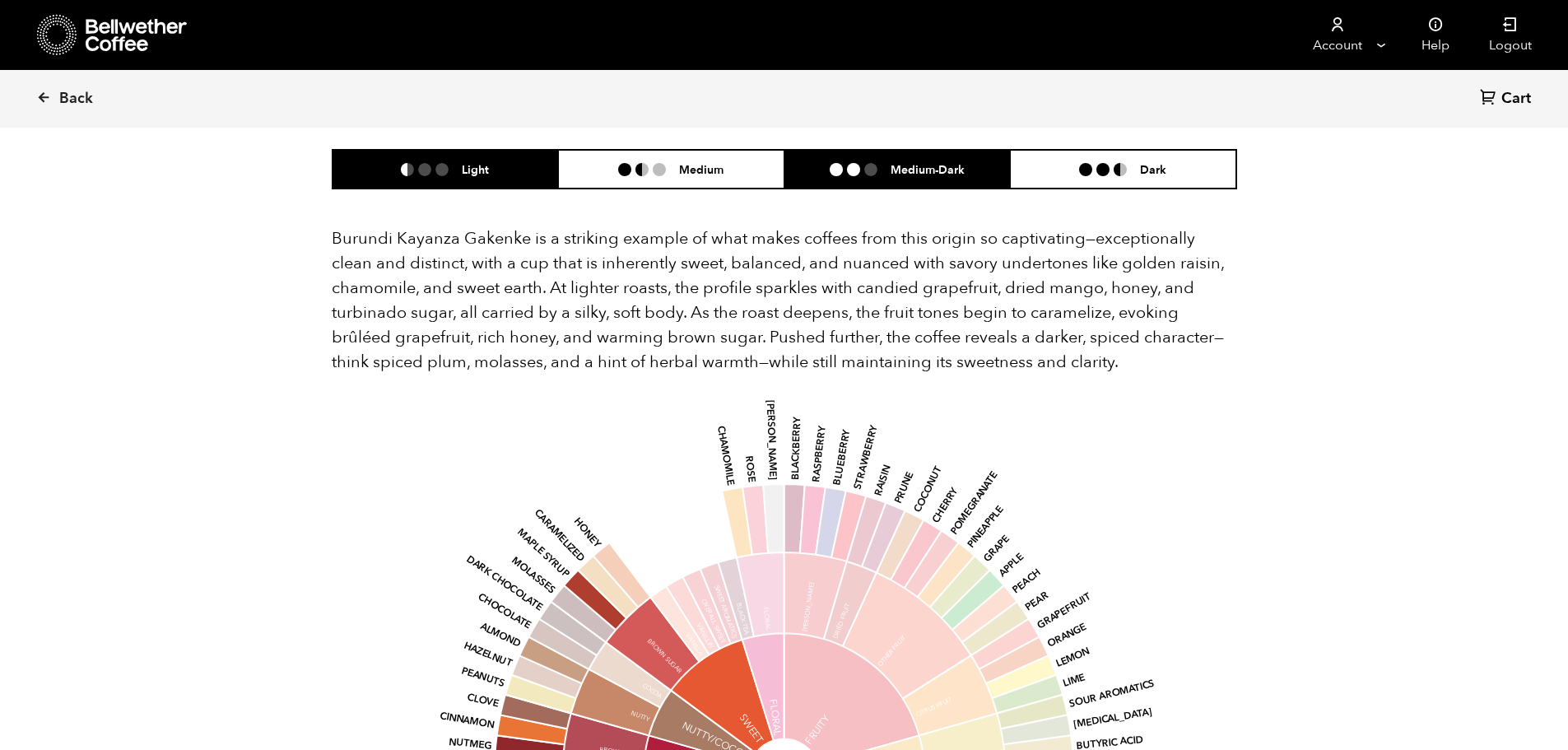
click at [416, 158] on li "Light" at bounding box center [446, 169] width 227 height 38
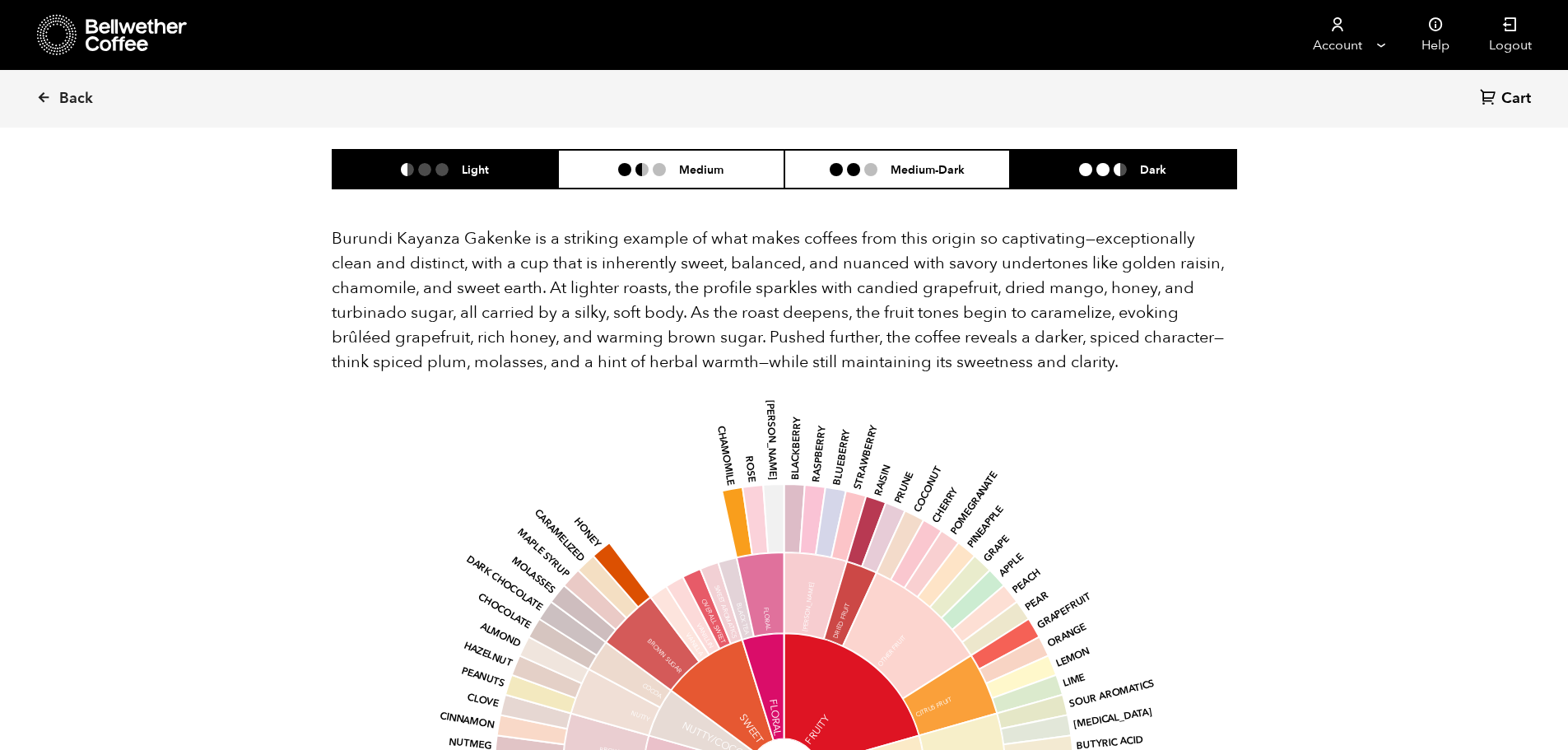
click at [1142, 153] on li "Dark" at bounding box center [1123, 169] width 227 height 38
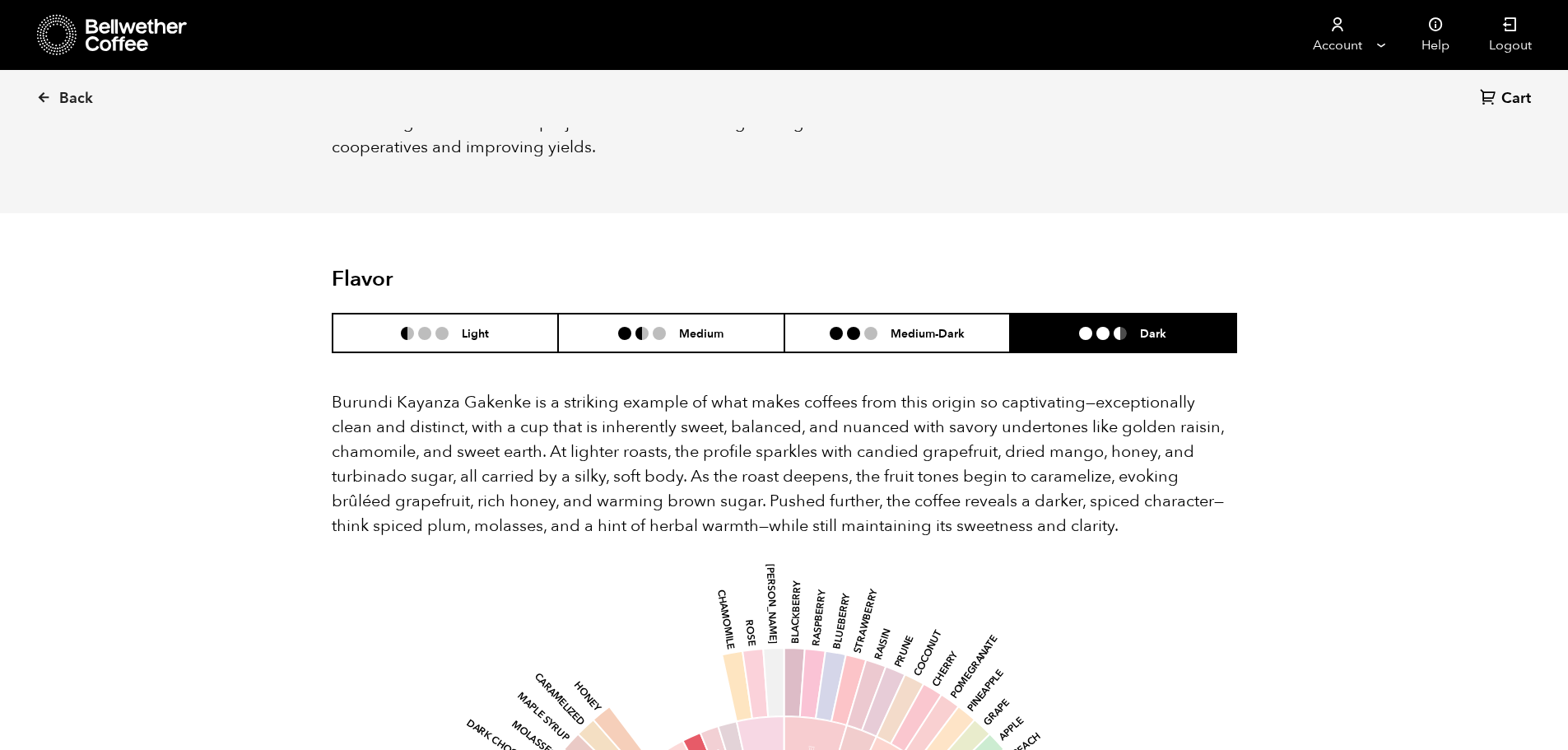
scroll to position [824, 0]
